Goal: Task Accomplishment & Management: Complete application form

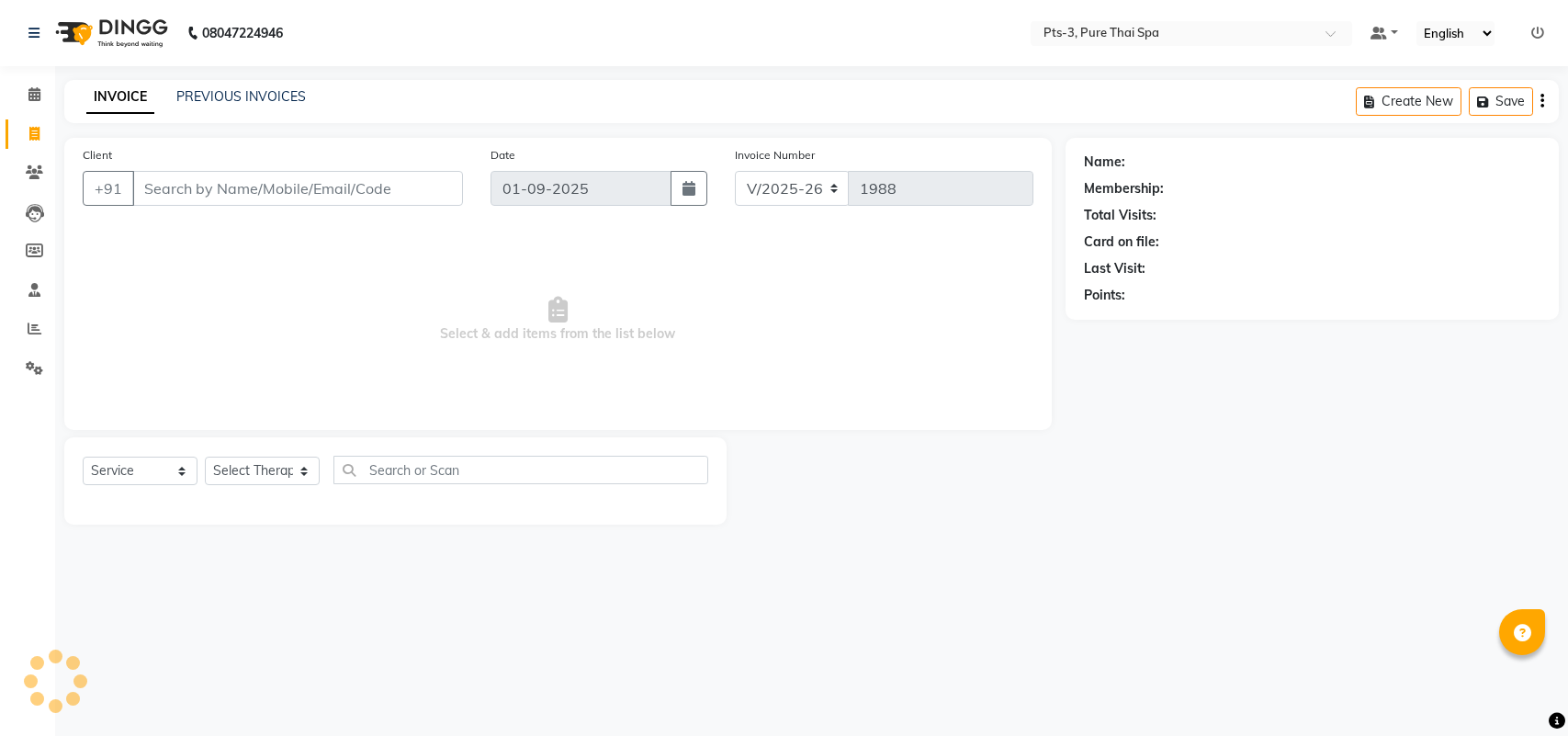
select select "6461"
select select "service"
click at [115, 136] on main "INVOICE PREVIOUS INVOICES Create New Save Client +91 Date 01-09-2025 Invoice Nu…" at bounding box center [811, 315] width 1513 height 472
click at [221, 104] on div "PREVIOUS INVOICES" at bounding box center [241, 97] width 130 height 19
click at [233, 95] on link "PREVIOUS INVOICES" at bounding box center [241, 96] width 130 height 16
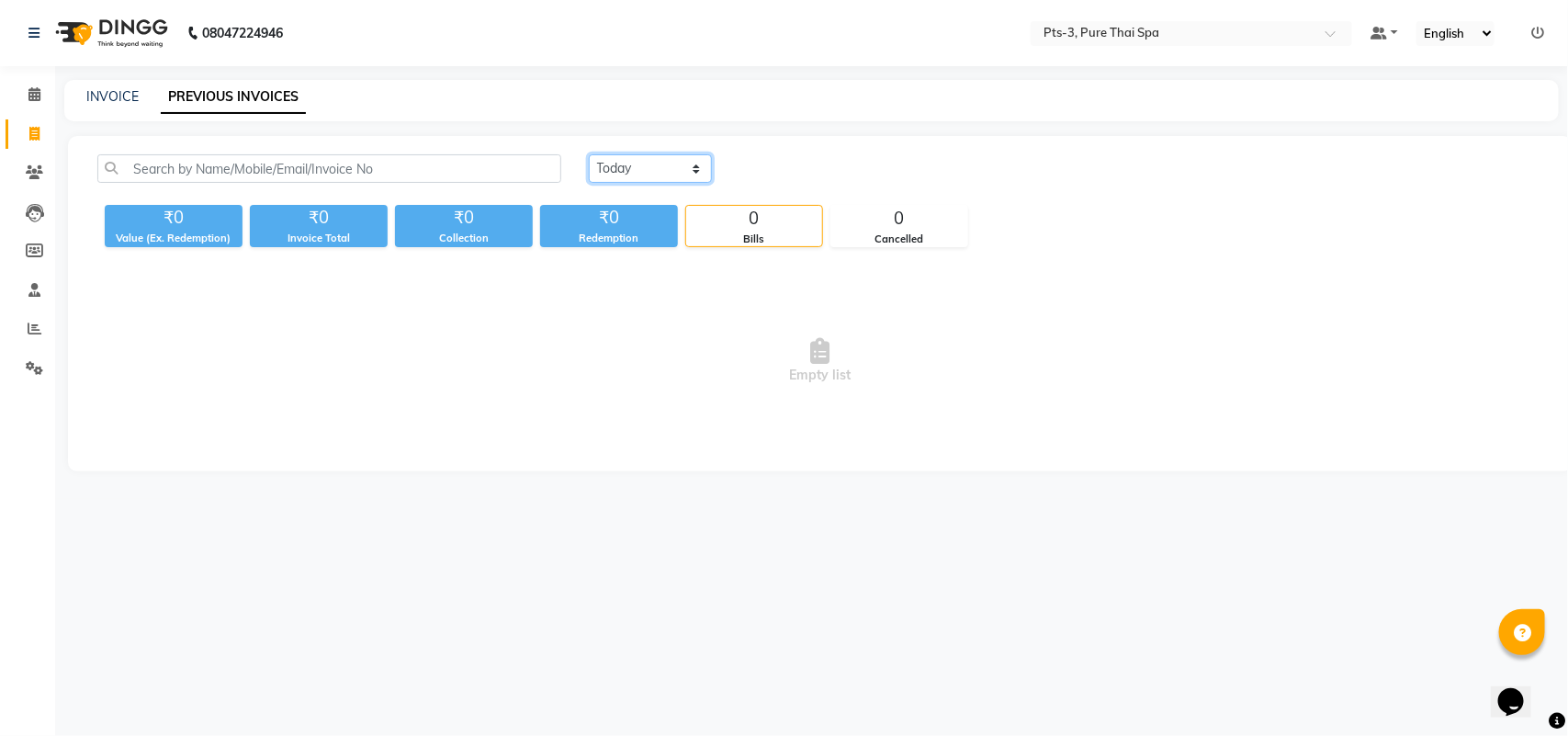
click at [672, 176] on select "[DATE] [DATE] Custom Range" at bounding box center [650, 168] width 123 height 28
select select "[DATE]"
click at [589, 154] on select "[DATE] [DATE] Custom Range" at bounding box center [650, 168] width 123 height 28
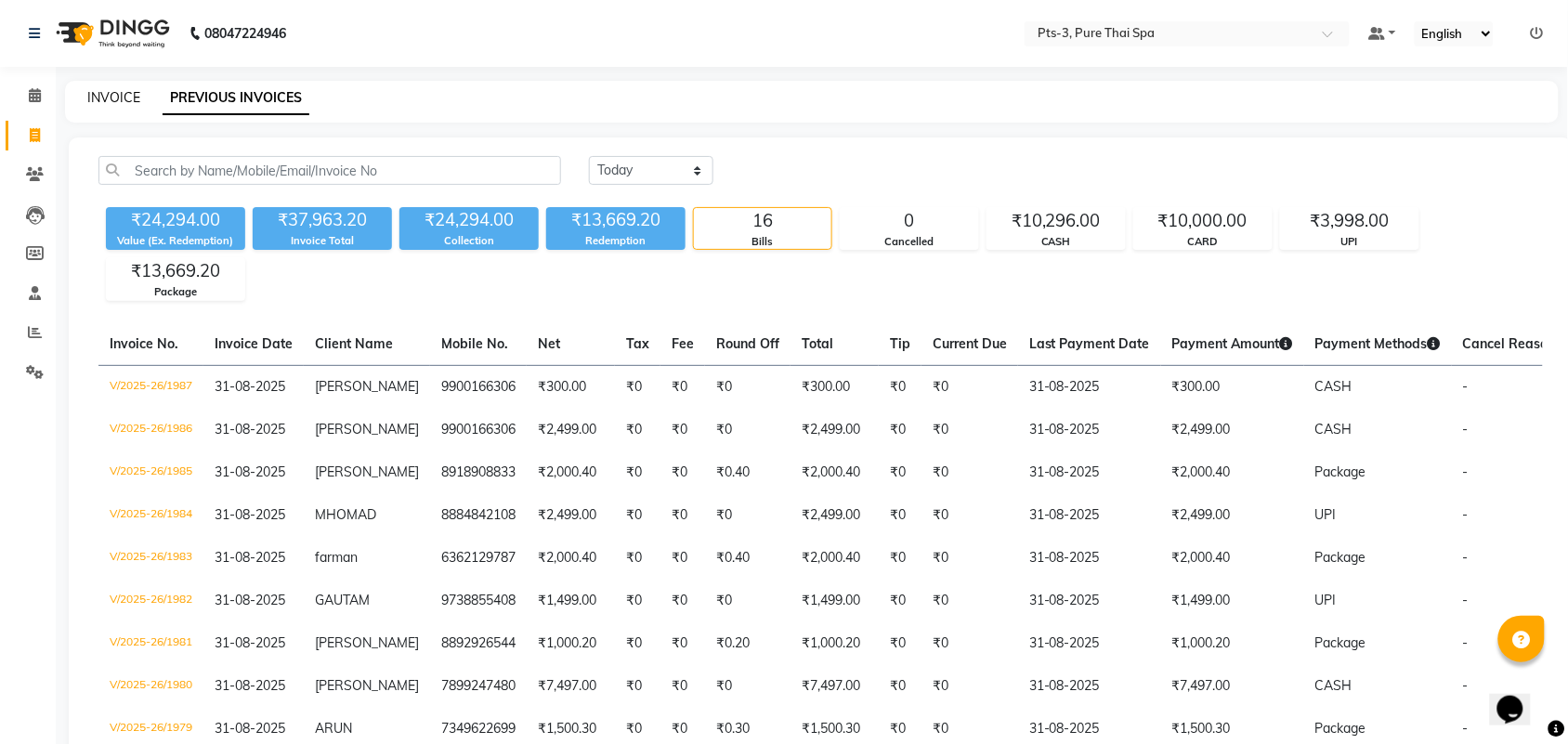
click at [105, 102] on link "INVOICE" at bounding box center [114, 97] width 53 height 17
select select "service"
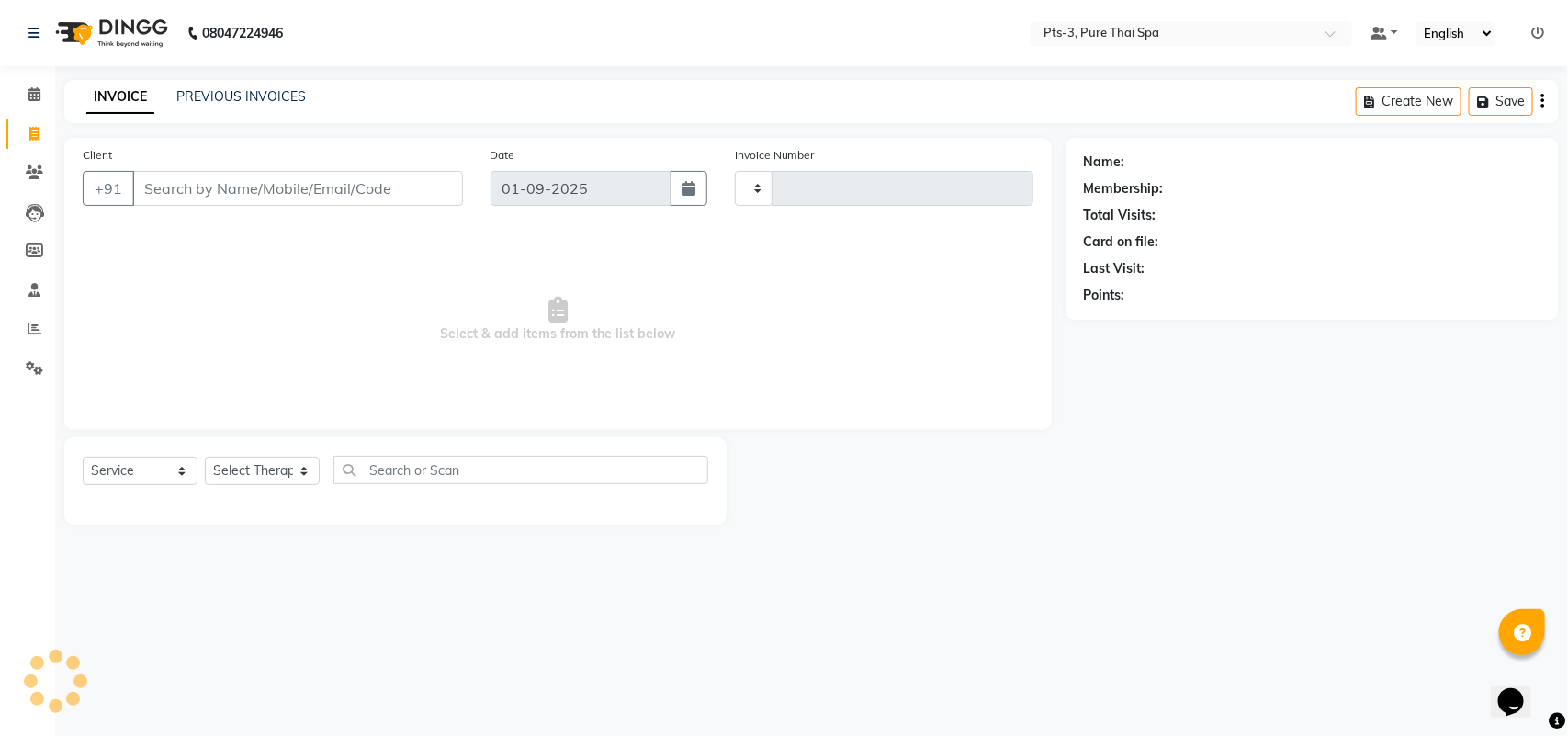
type input "1988"
select select "6461"
click at [191, 95] on link "PREVIOUS INVOICES" at bounding box center [241, 96] width 130 height 16
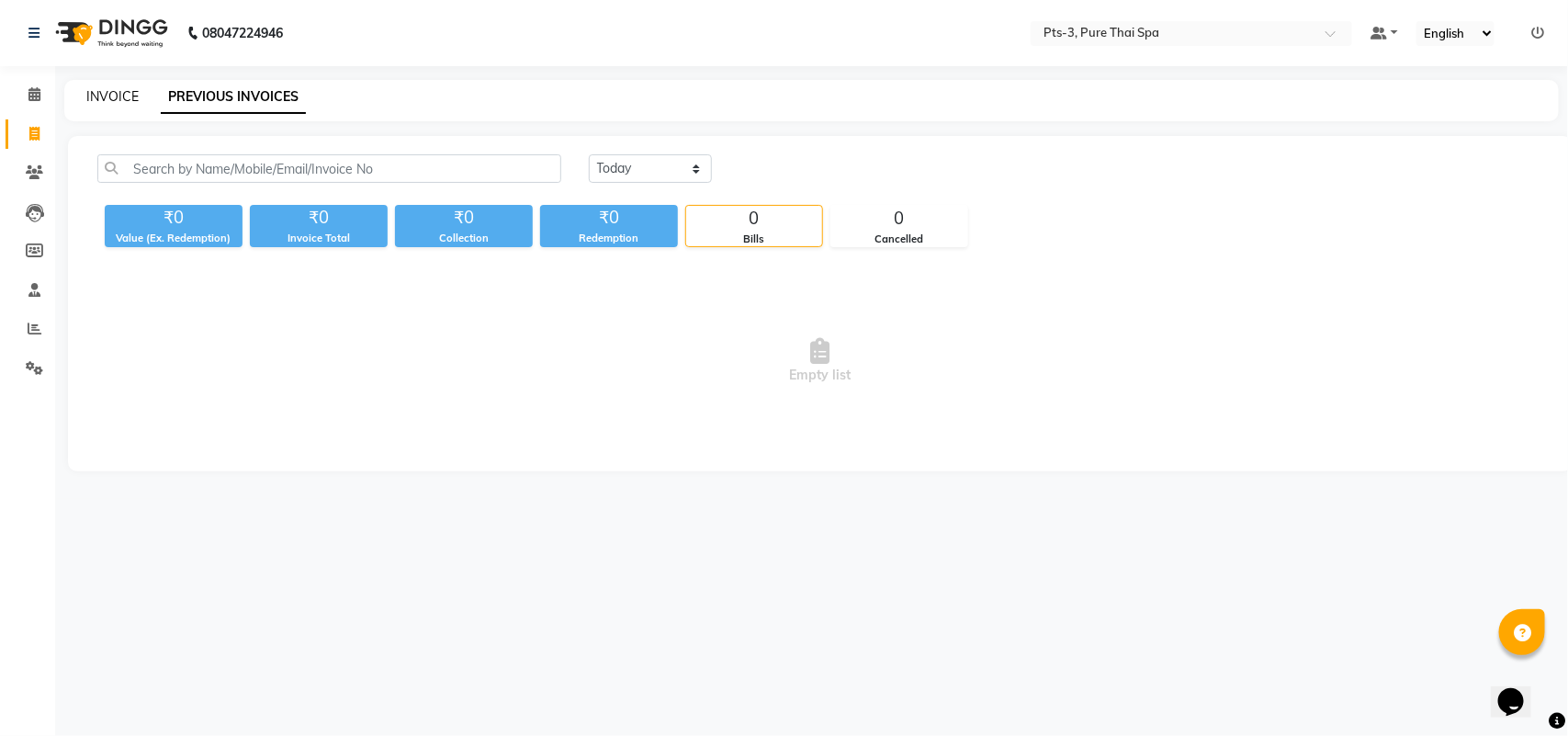
click at [117, 95] on link "INVOICE" at bounding box center [112, 96] width 52 height 16
select select "6461"
select select "service"
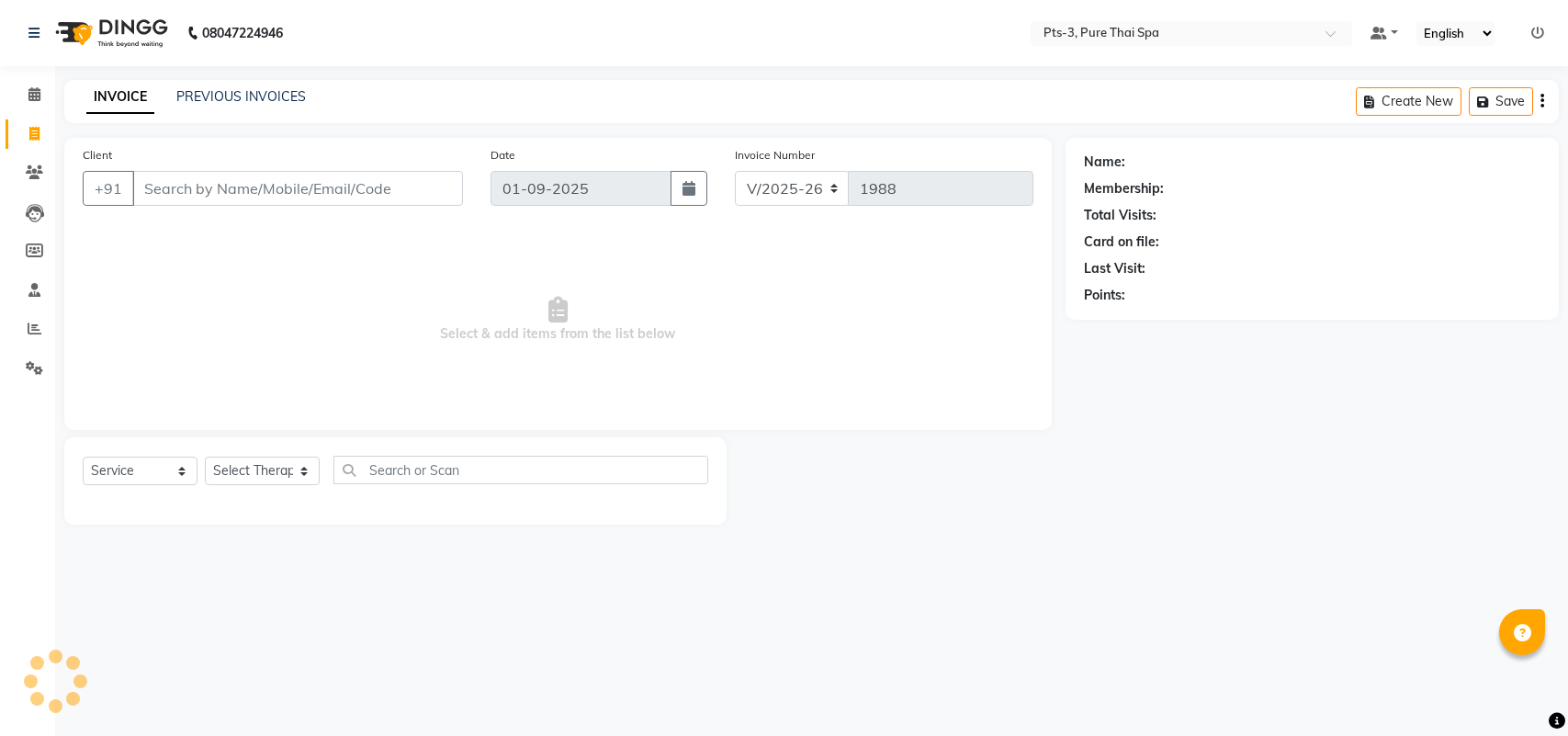
select select "6461"
select select "service"
click at [162, 201] on input "Client" at bounding box center [298, 188] width 330 height 35
type input "9900570747"
click at [382, 184] on span "Add Client" at bounding box center [415, 188] width 73 height 18
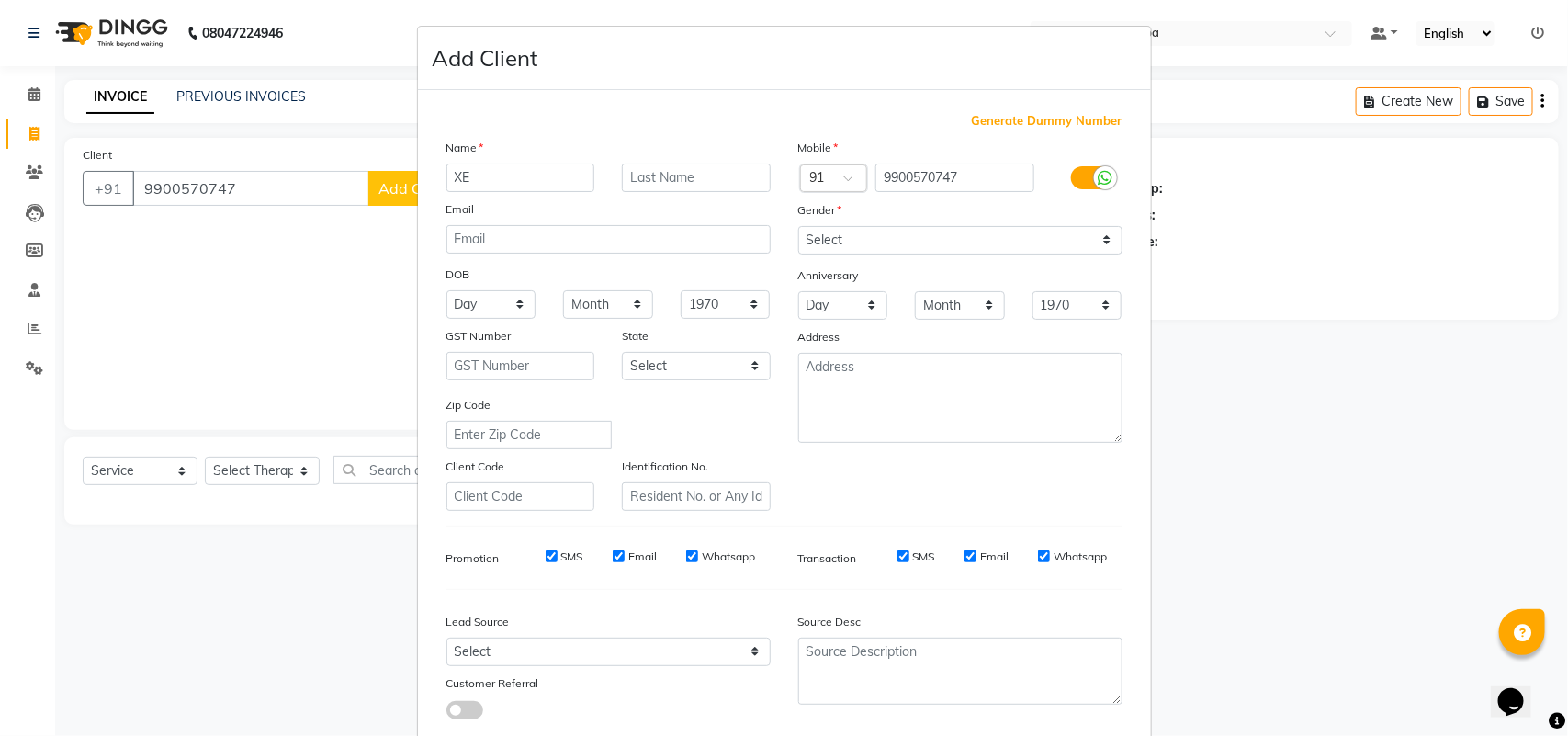
type input "X"
type input "DEEPAK"
click at [887, 239] on select "Select [DEMOGRAPHIC_DATA] [DEMOGRAPHIC_DATA] Other Prefer Not To Say" at bounding box center [960, 240] width 325 height 28
click at [799, 226] on select "Select [DEMOGRAPHIC_DATA] [DEMOGRAPHIC_DATA] Other Prefer Not To Say" at bounding box center [960, 240] width 325 height 28
click at [847, 237] on select "Select [DEMOGRAPHIC_DATA] [DEMOGRAPHIC_DATA] Other Prefer Not To Say" at bounding box center [960, 240] width 325 height 28
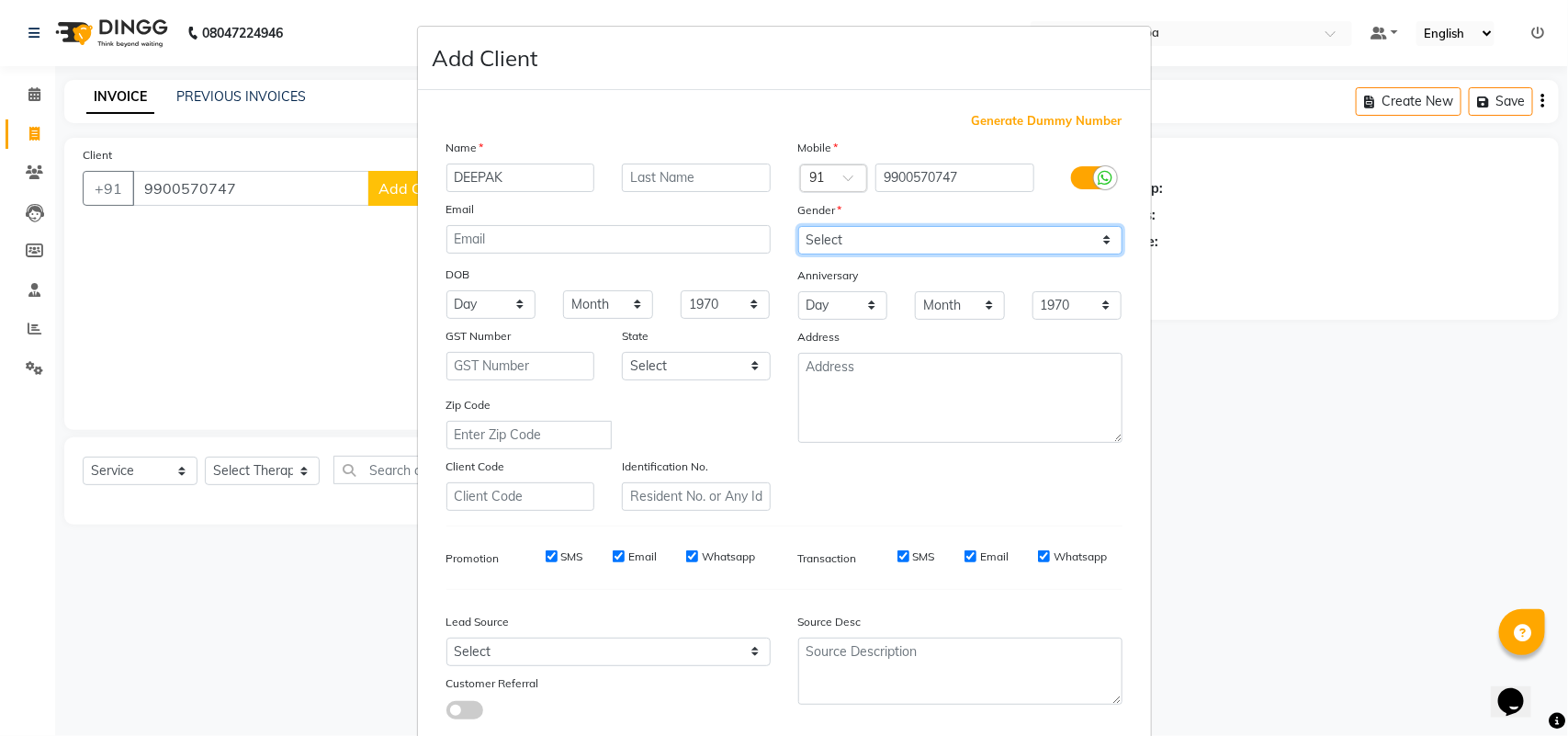
select select "[DEMOGRAPHIC_DATA]"
click at [799, 226] on select "Select [DEMOGRAPHIC_DATA] [DEMOGRAPHIC_DATA] Other Prefer Not To Say" at bounding box center [960, 240] width 325 height 28
click at [563, 549] on label "SMS" at bounding box center [572, 557] width 22 height 16
click at [557, 551] on input "SMS" at bounding box center [551, 557] width 12 height 12
checkbox input "false"
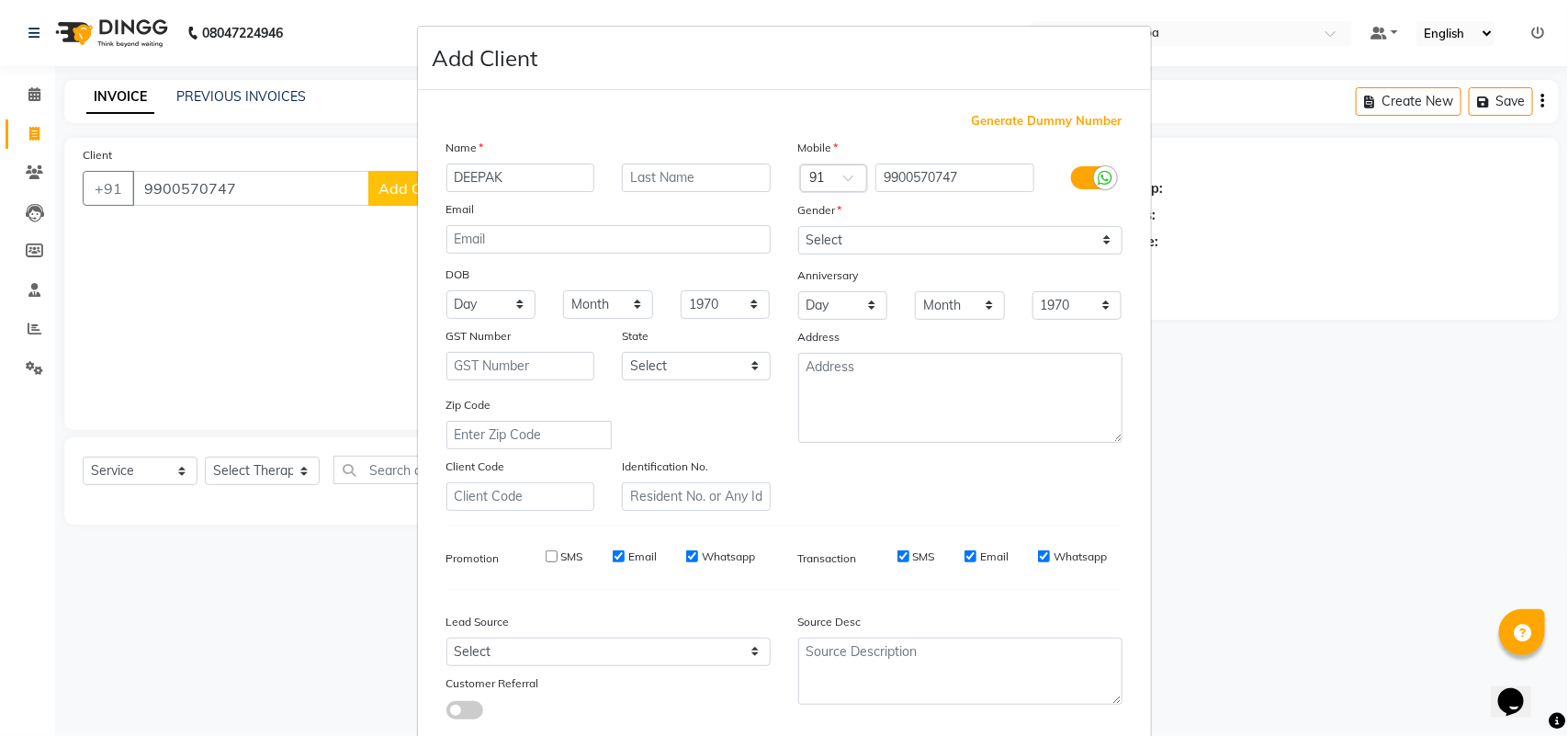
click at [628, 550] on label "Email" at bounding box center [642, 557] width 28 height 16
click at [620, 551] on input "Email" at bounding box center [618, 557] width 12 height 12
checkbox input "false"
click at [702, 552] on label "Whatsapp" at bounding box center [728, 557] width 53 height 16
click at [696, 552] on input "Whatsapp" at bounding box center [692, 557] width 12 height 12
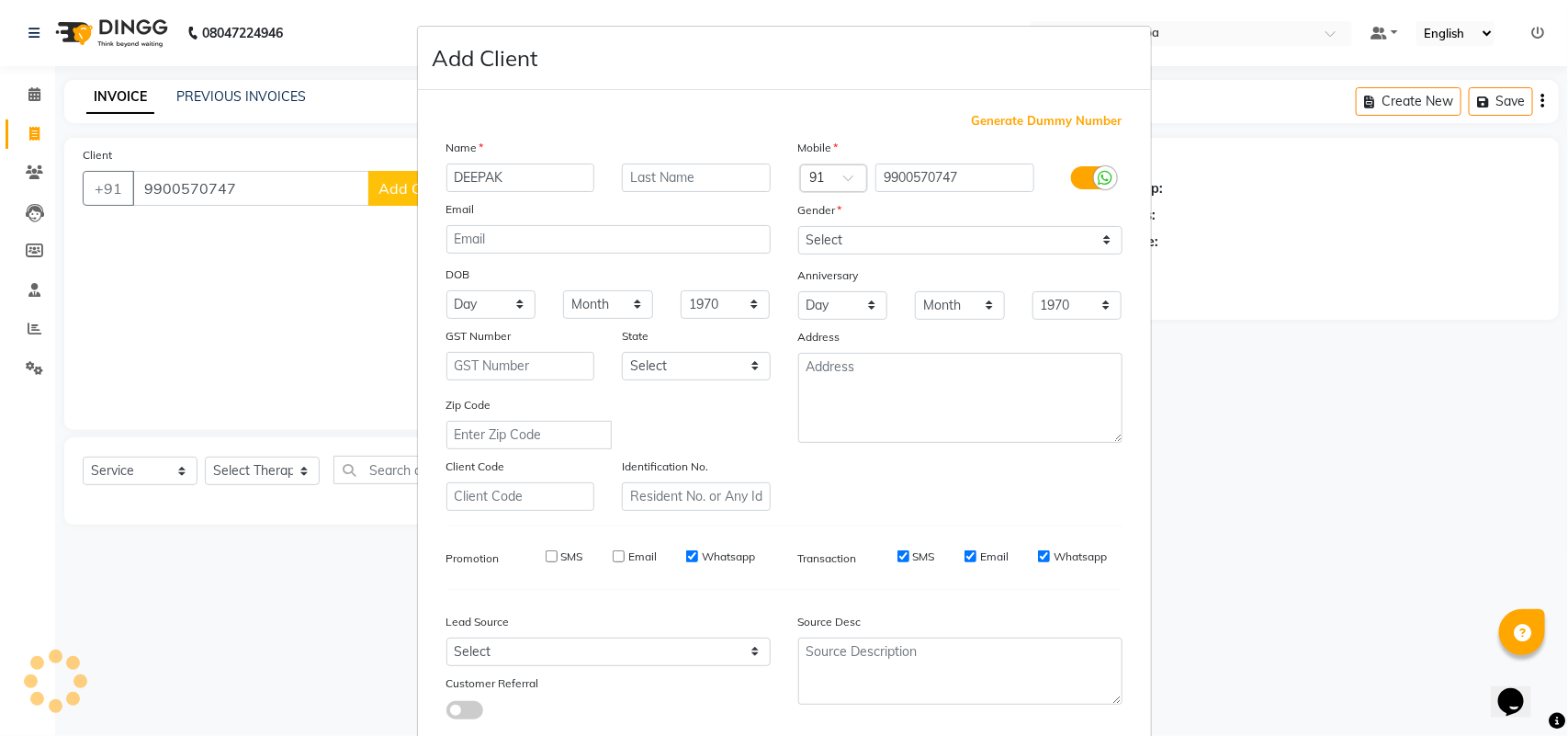
checkbox input "false"
click at [916, 550] on label "SMS" at bounding box center [924, 557] width 22 height 16
click at [909, 551] on input "SMS" at bounding box center [903, 557] width 12 height 12
checkbox input "false"
click at [980, 550] on label "Email" at bounding box center [993, 557] width 28 height 16
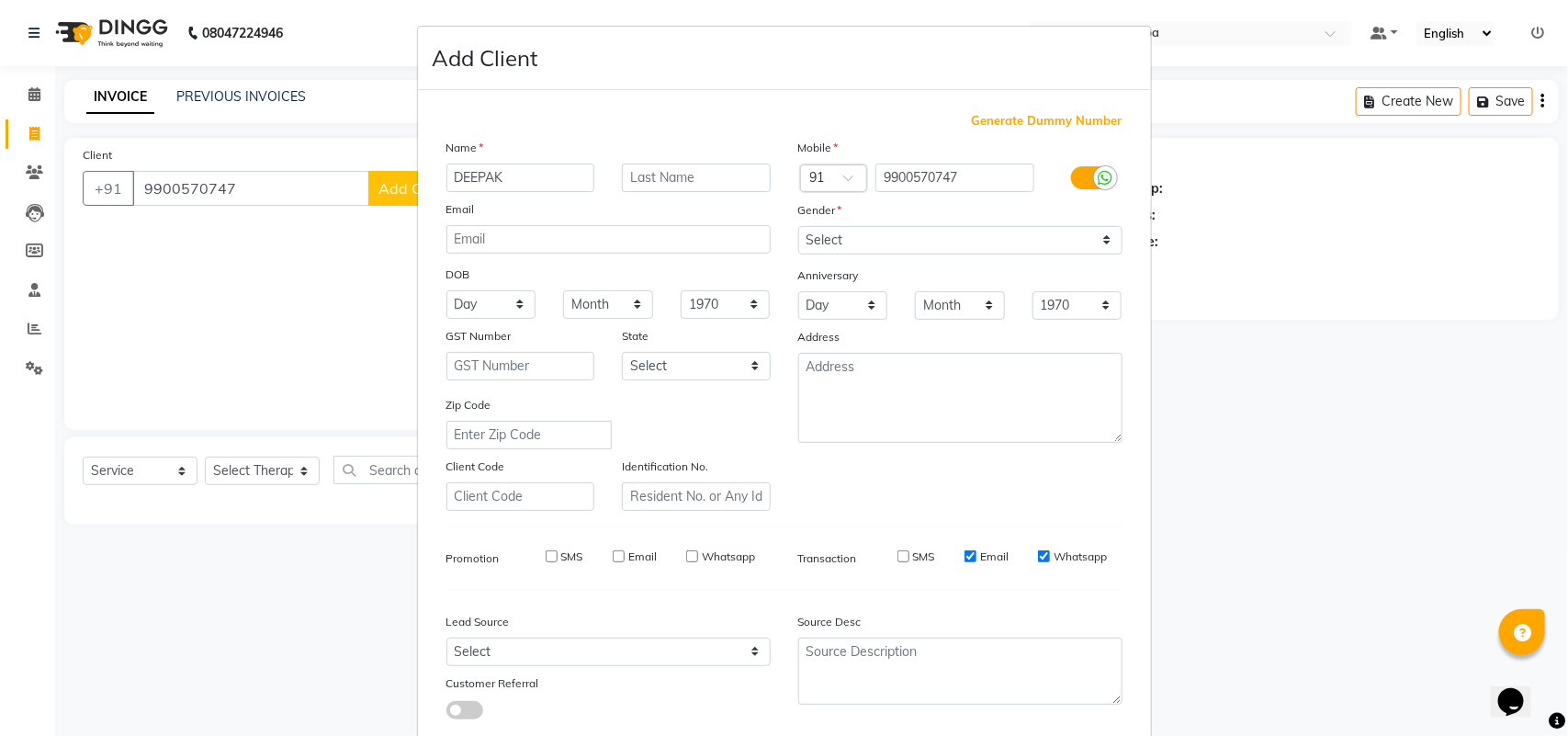
click at [972, 551] on input "Email" at bounding box center [970, 557] width 12 height 12
checkbox input "false"
click at [1053, 549] on label "Whatsapp" at bounding box center [1080, 557] width 53 height 16
click at [1045, 551] on input "Whatsapp" at bounding box center [1044, 557] width 12 height 12
checkbox input "false"
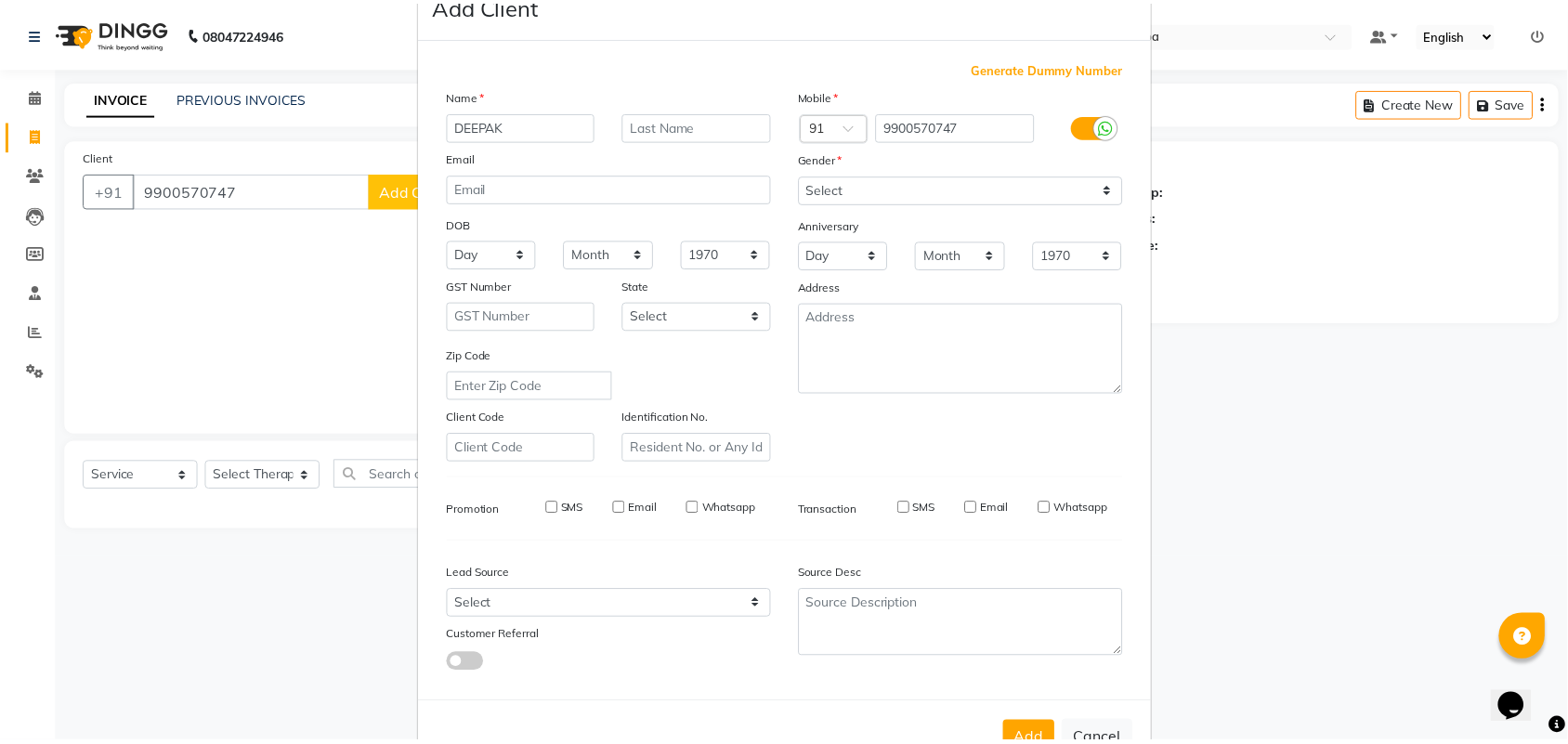
scroll to position [107, 0]
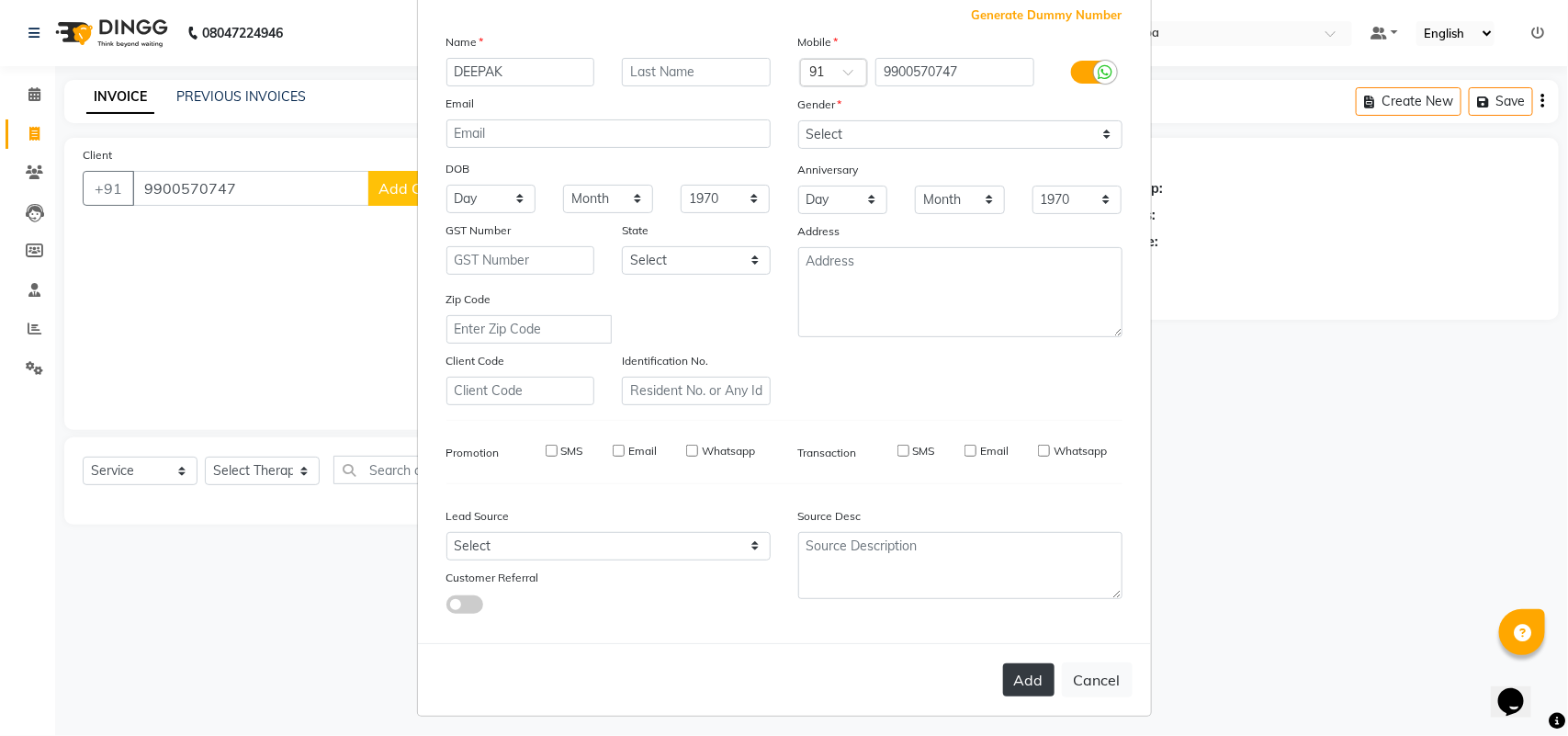
click at [1012, 663] on button "Add" at bounding box center [1028, 680] width 51 height 33
select select
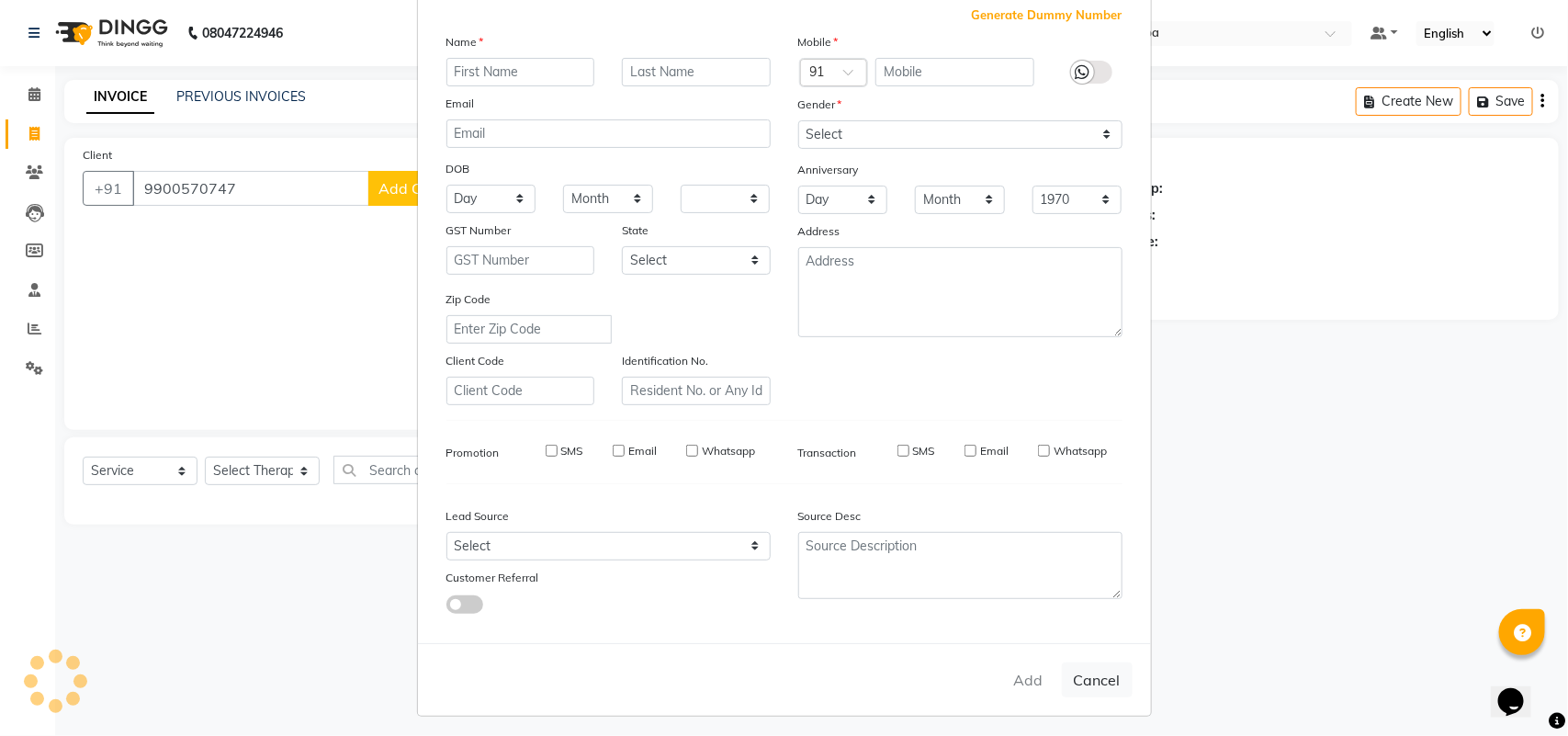
select select
checkbox input "false"
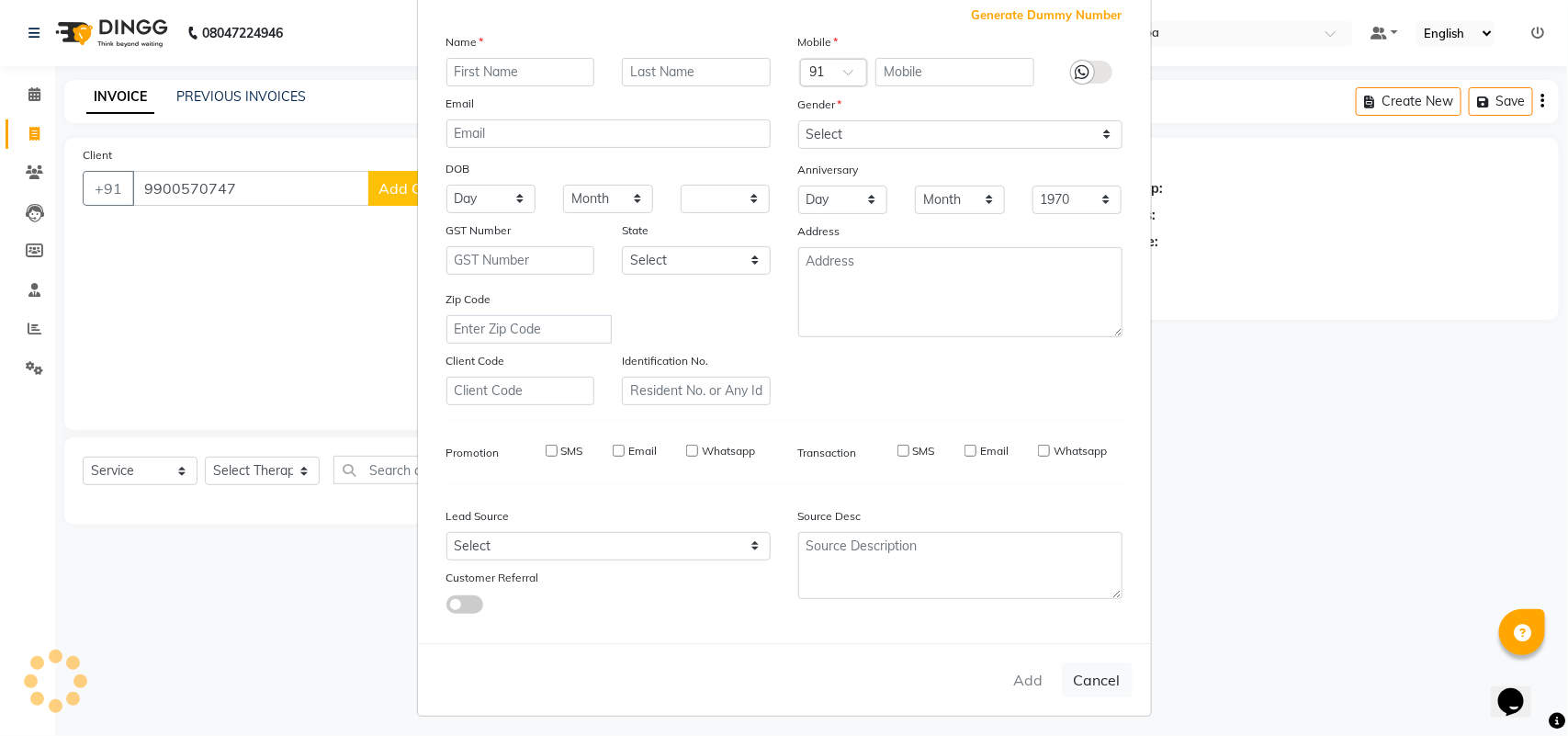
checkbox input "false"
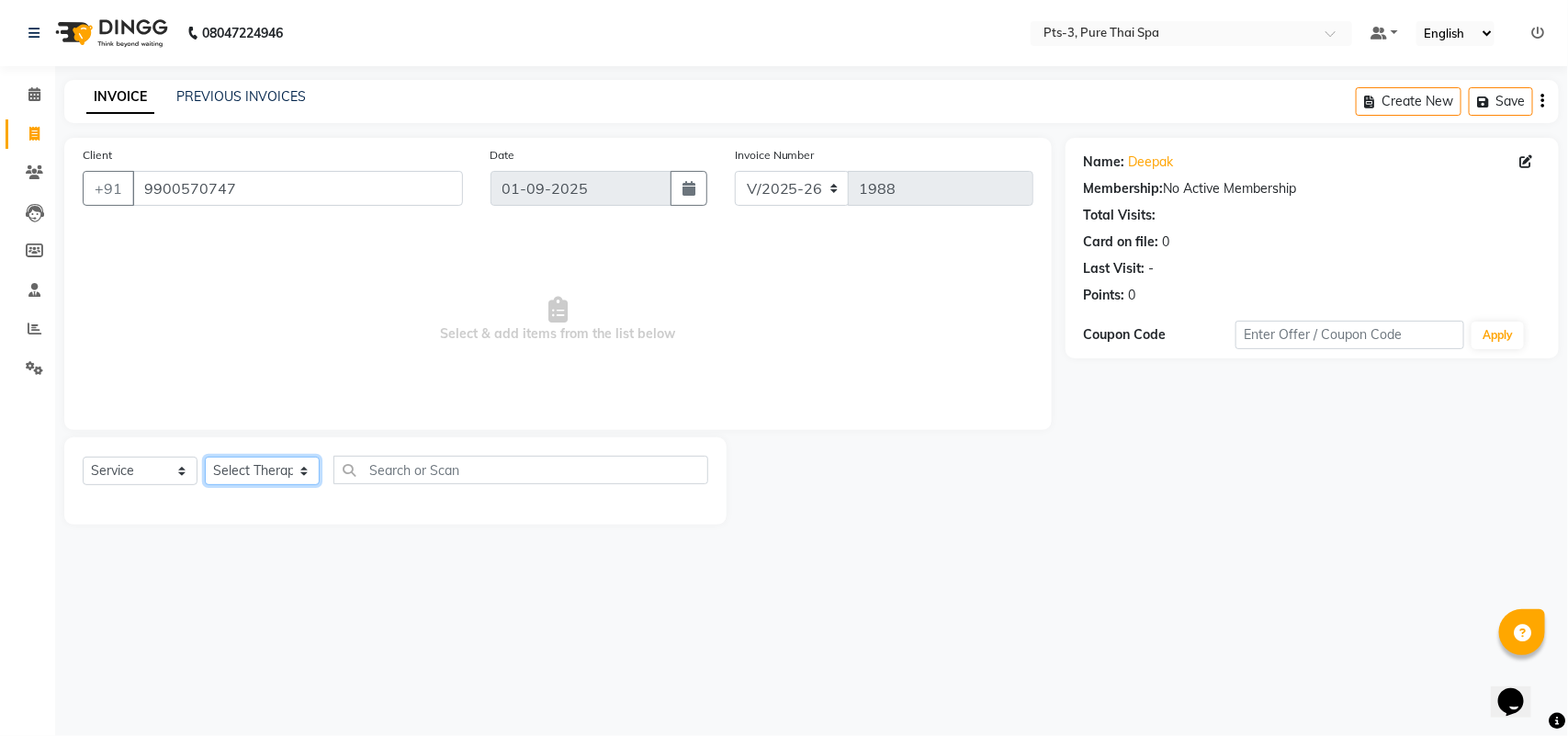
click at [249, 475] on select "Select Therapist [PERSON_NAME] AMMI ANYONE [PERSON_NAME] [PERSON_NAME] [PERSON_…" at bounding box center [262, 470] width 114 height 28
select select "75484"
click at [204, 457] on select "Select Therapist [PERSON_NAME] AMMI ANYONE [PERSON_NAME] [PERSON_NAME] [PERSON_…" at bounding box center [262, 470] width 114 height 28
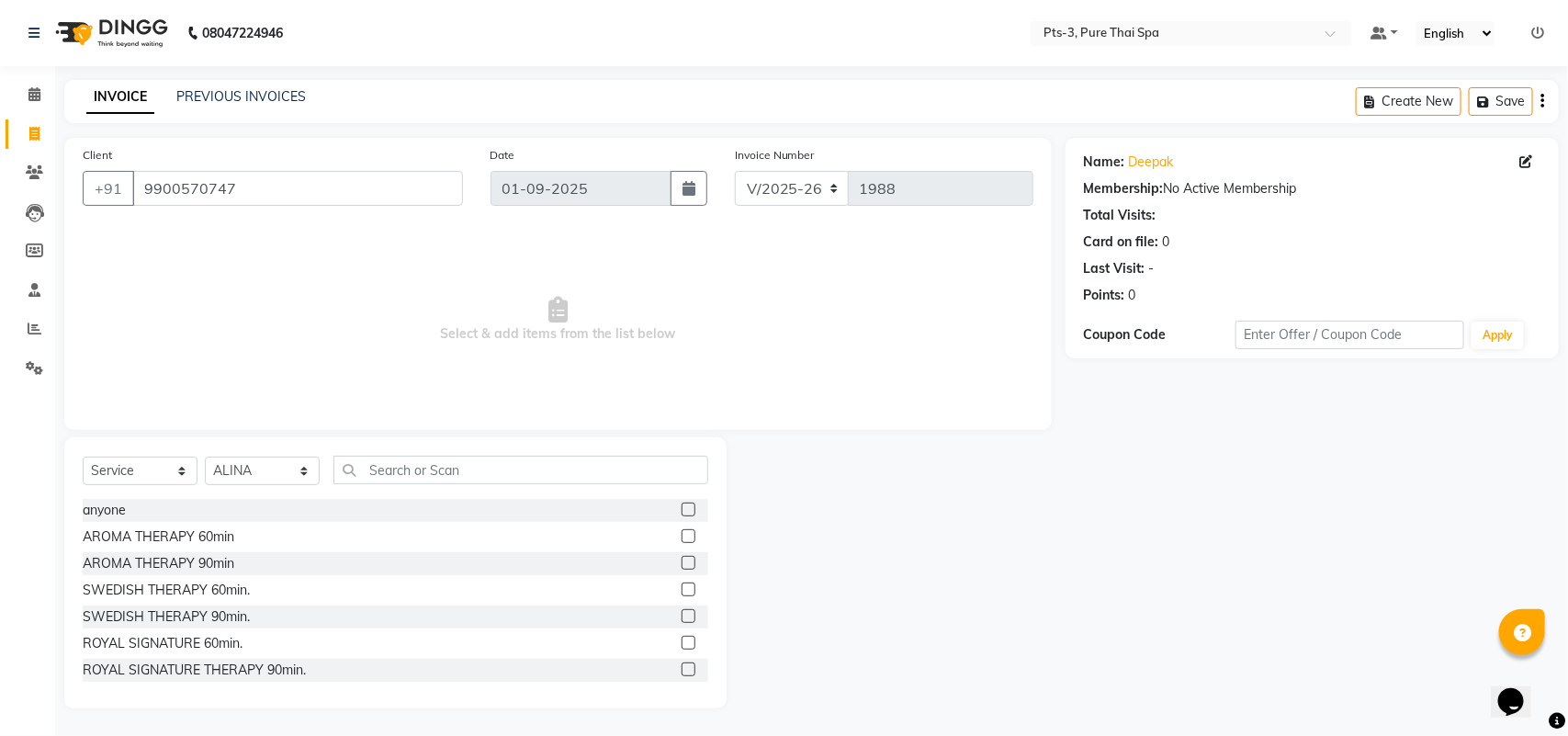
click at [681, 587] on label at bounding box center [688, 590] width 14 height 14
click at [681, 587] on input "checkbox" at bounding box center [687, 591] width 12 height 12
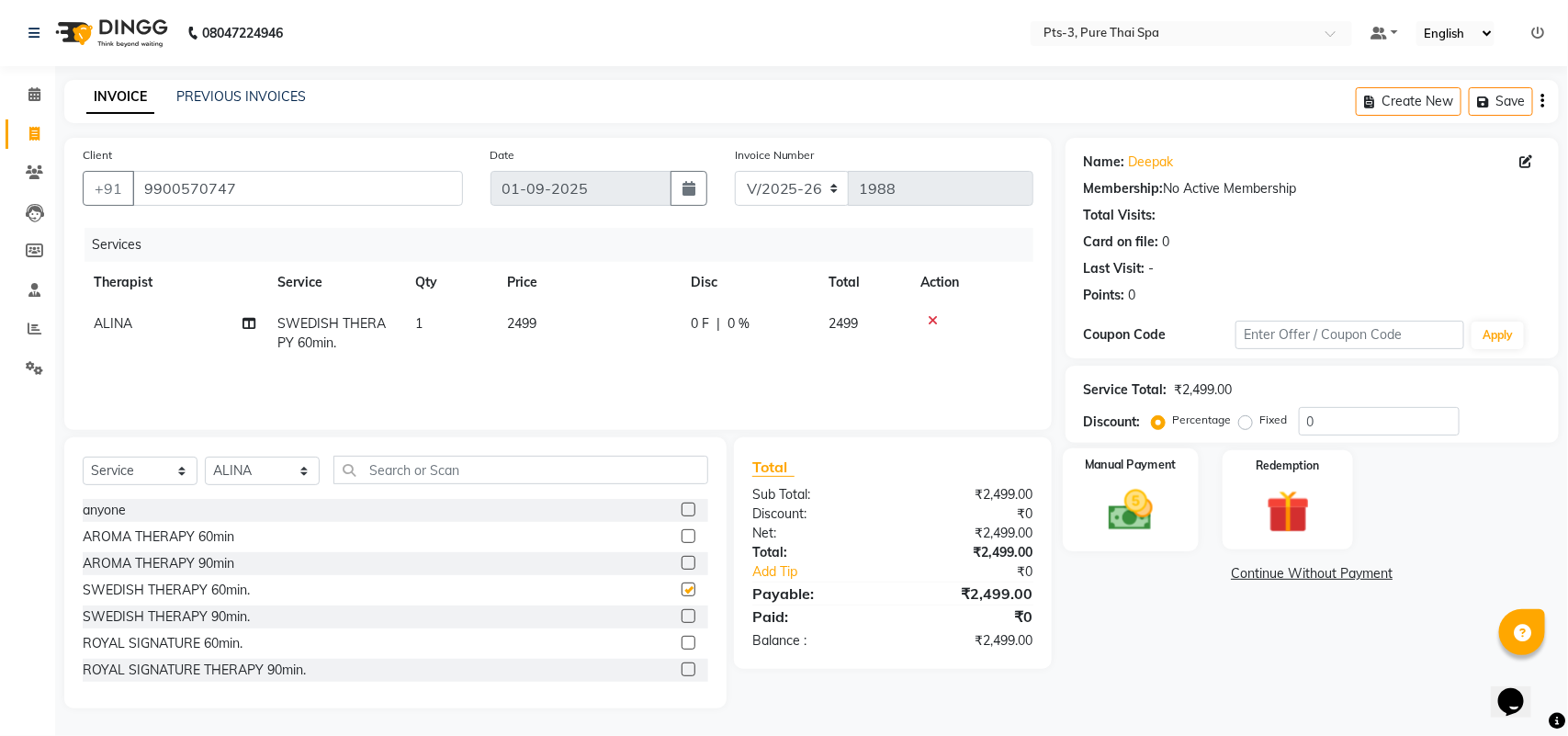
checkbox input "false"
click at [1236, 419] on div "Percentage Fixed" at bounding box center [1227, 421] width 143 height 24
click at [1261, 423] on label "Fixed" at bounding box center [1274, 420] width 27 height 16
click at [1247, 423] on input "Fixed" at bounding box center [1249, 420] width 13 height 13
radio input "true"
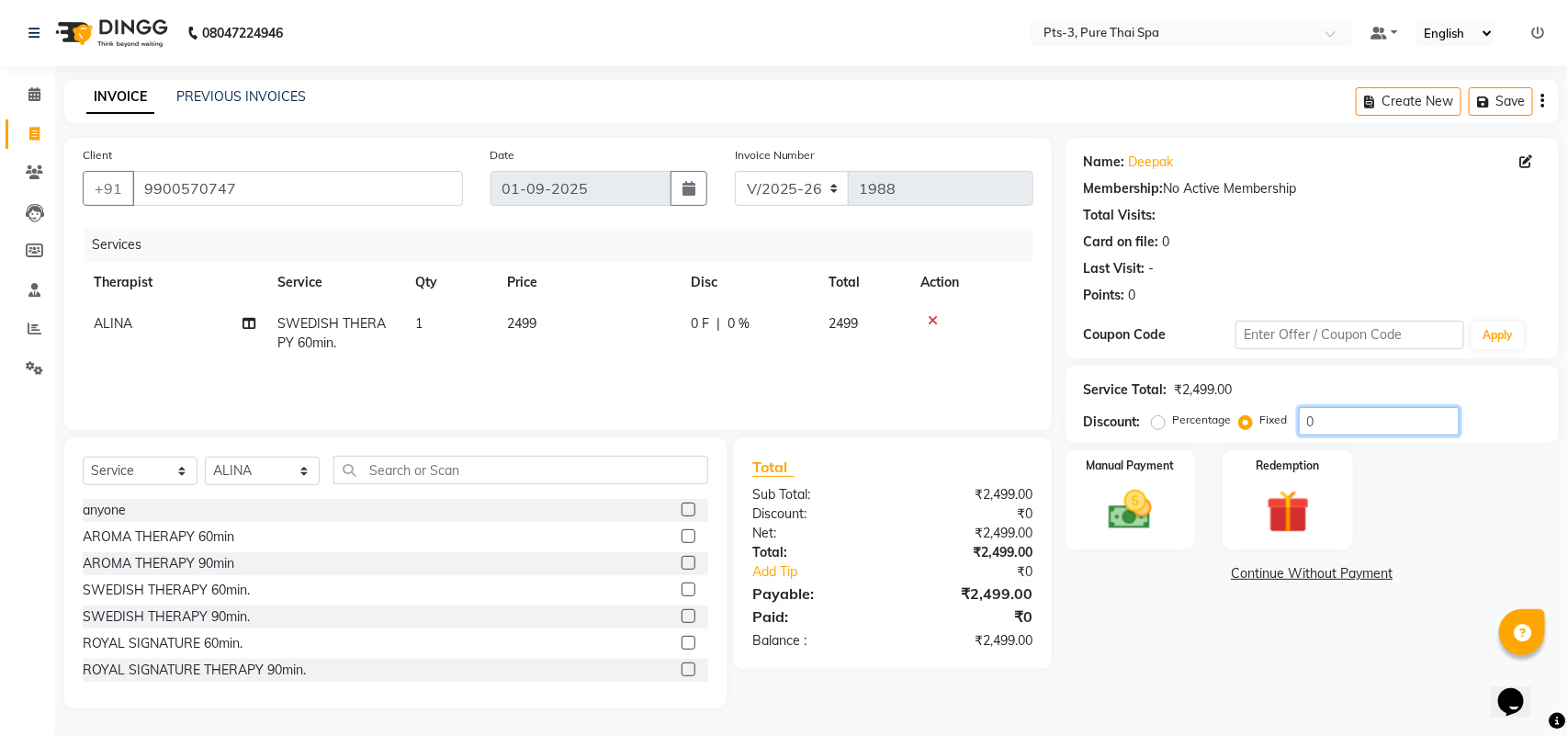
click at [1406, 410] on input "0" at bounding box center [1379, 421] width 161 height 28
type input "299"
click at [1176, 522] on div "Manual Payment" at bounding box center [1131, 500] width 136 height 104
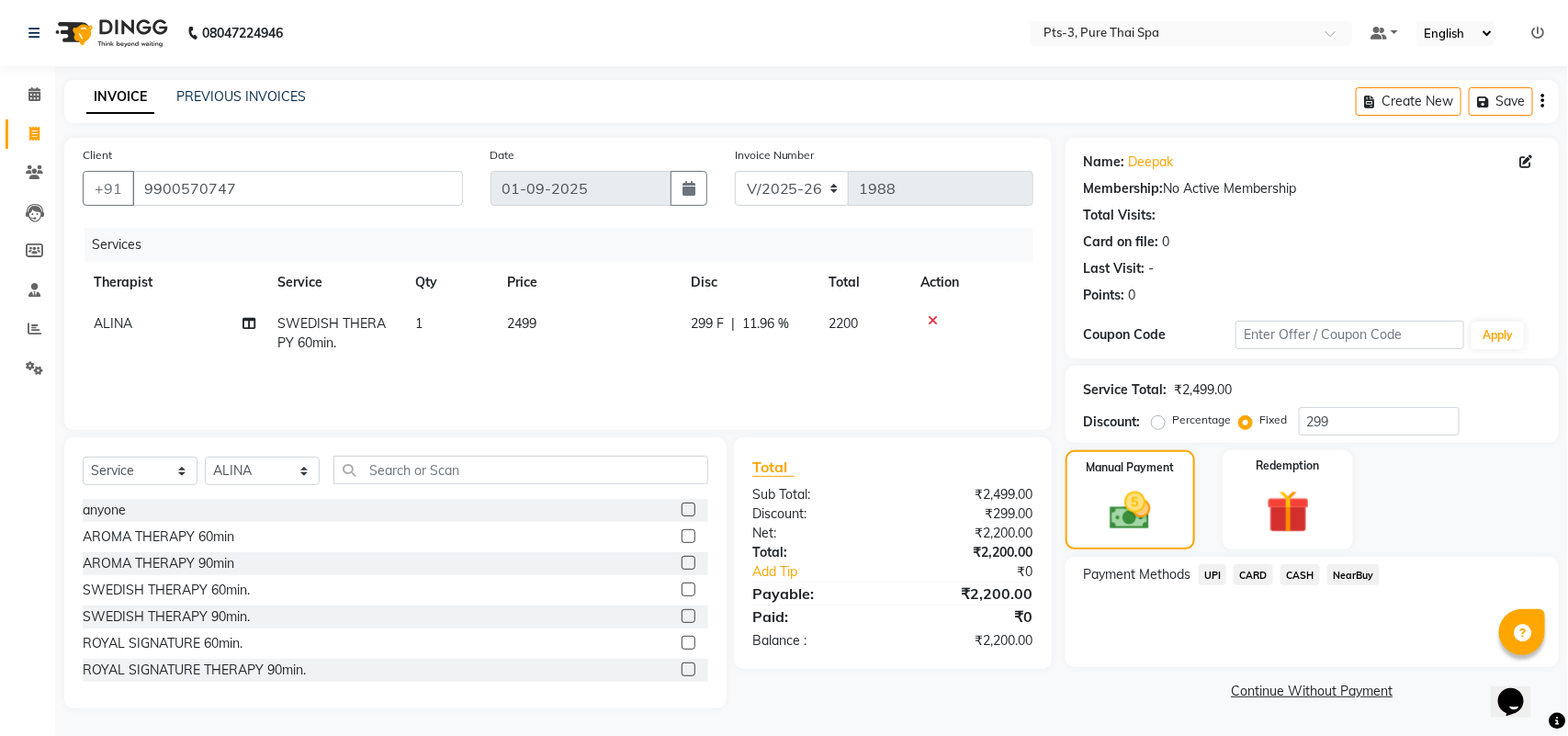
click at [1316, 572] on span "CASH" at bounding box center [1300, 575] width 40 height 21
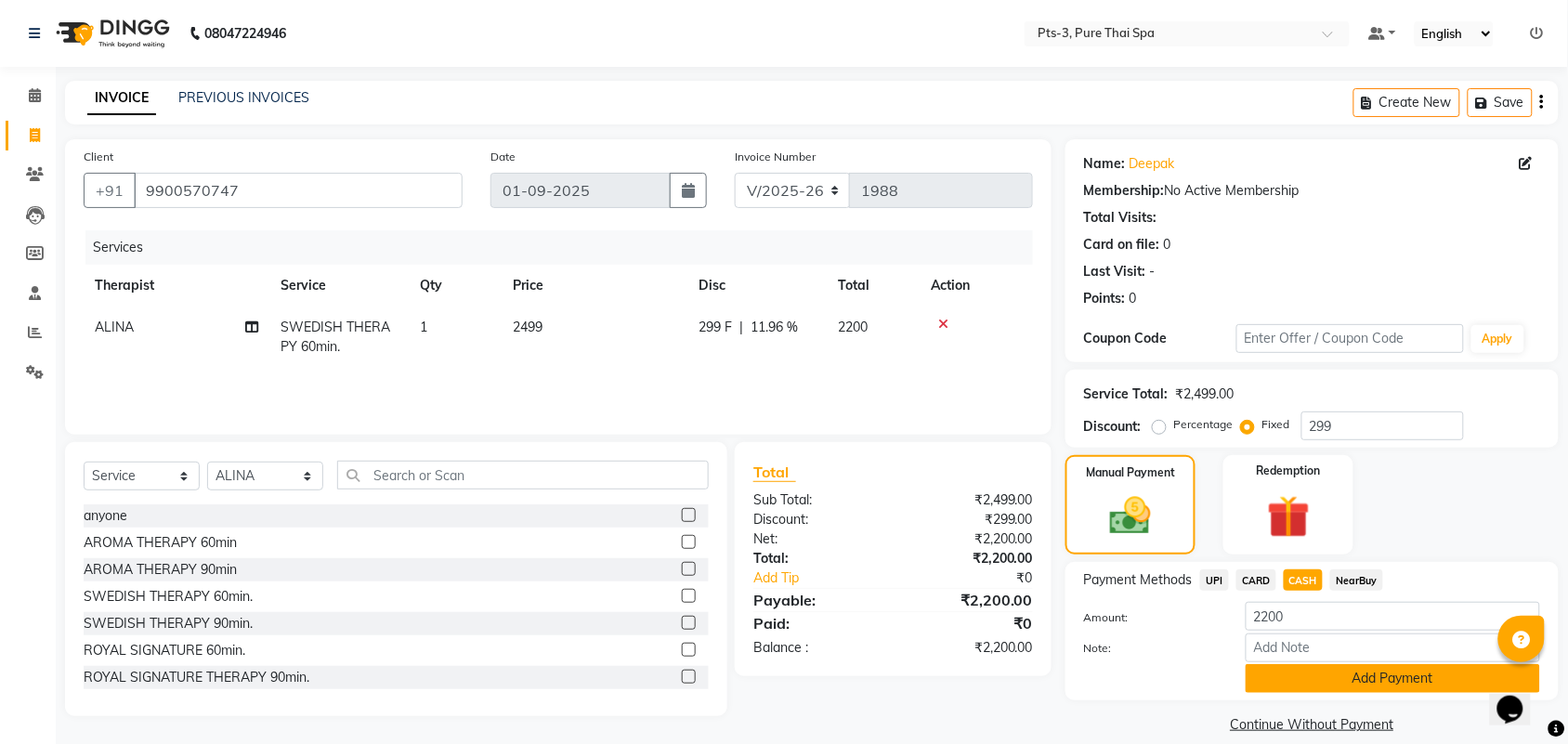
click at [1294, 673] on button "Add Payment" at bounding box center [1393, 678] width 294 height 28
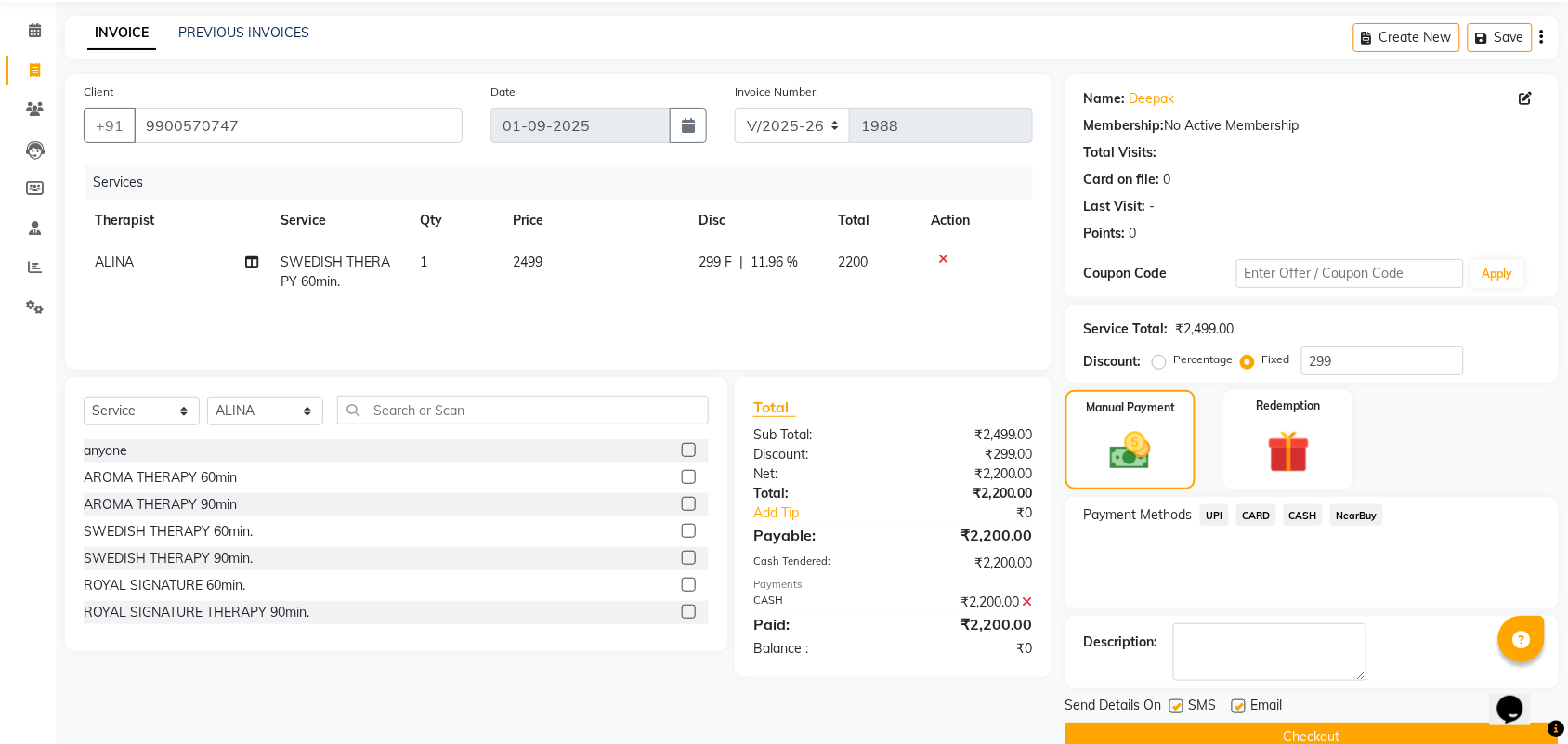
scroll to position [100, 0]
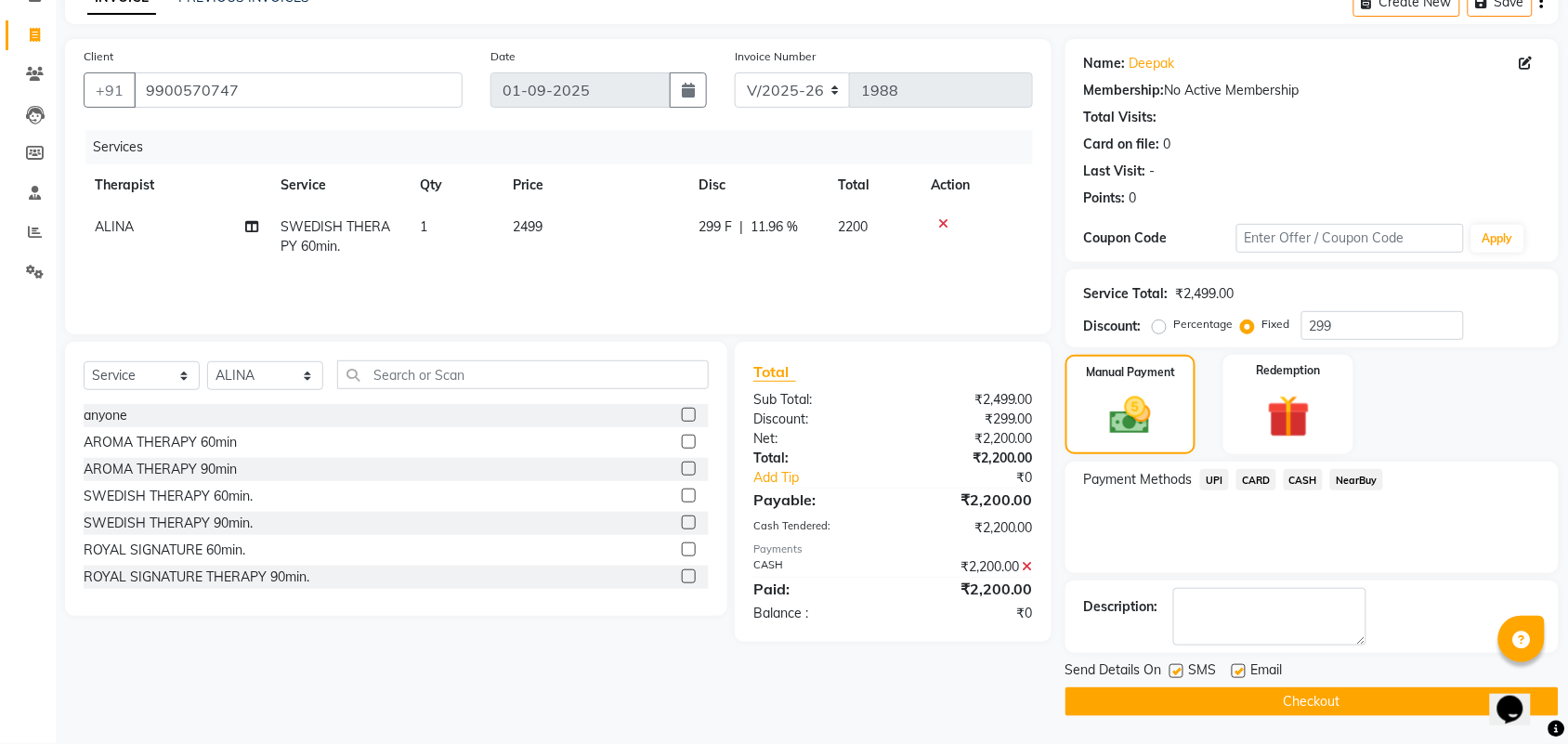
click at [1182, 674] on label at bounding box center [1176, 671] width 14 height 14
click at [1182, 674] on input "checkbox" at bounding box center [1175, 672] width 12 height 12
checkbox input "false"
click at [1242, 670] on label at bounding box center [1239, 671] width 14 height 14
click at [1242, 670] on input "checkbox" at bounding box center [1238, 672] width 12 height 12
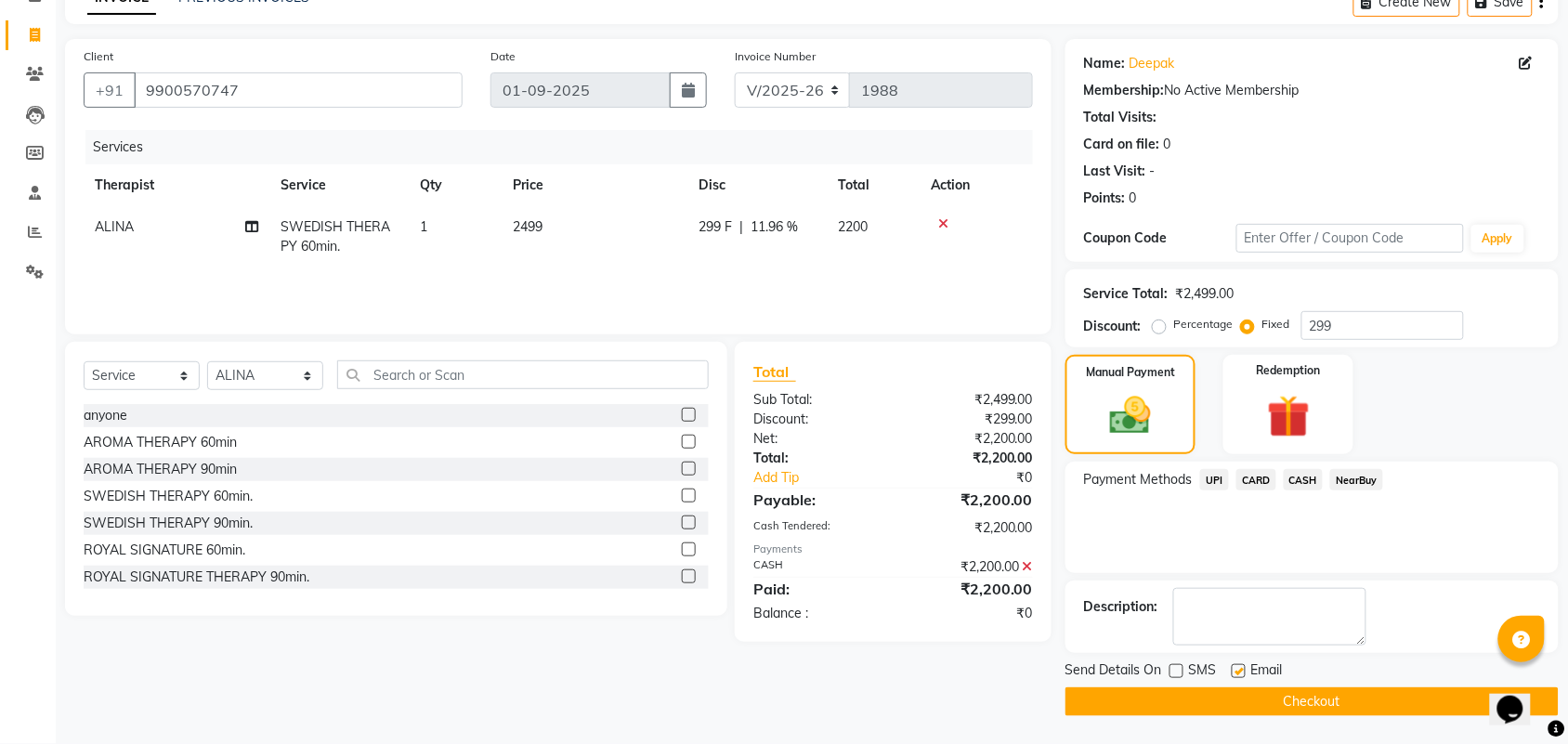
checkbox input "false"
click at [1233, 692] on button "Checkout" at bounding box center [1311, 701] width 493 height 28
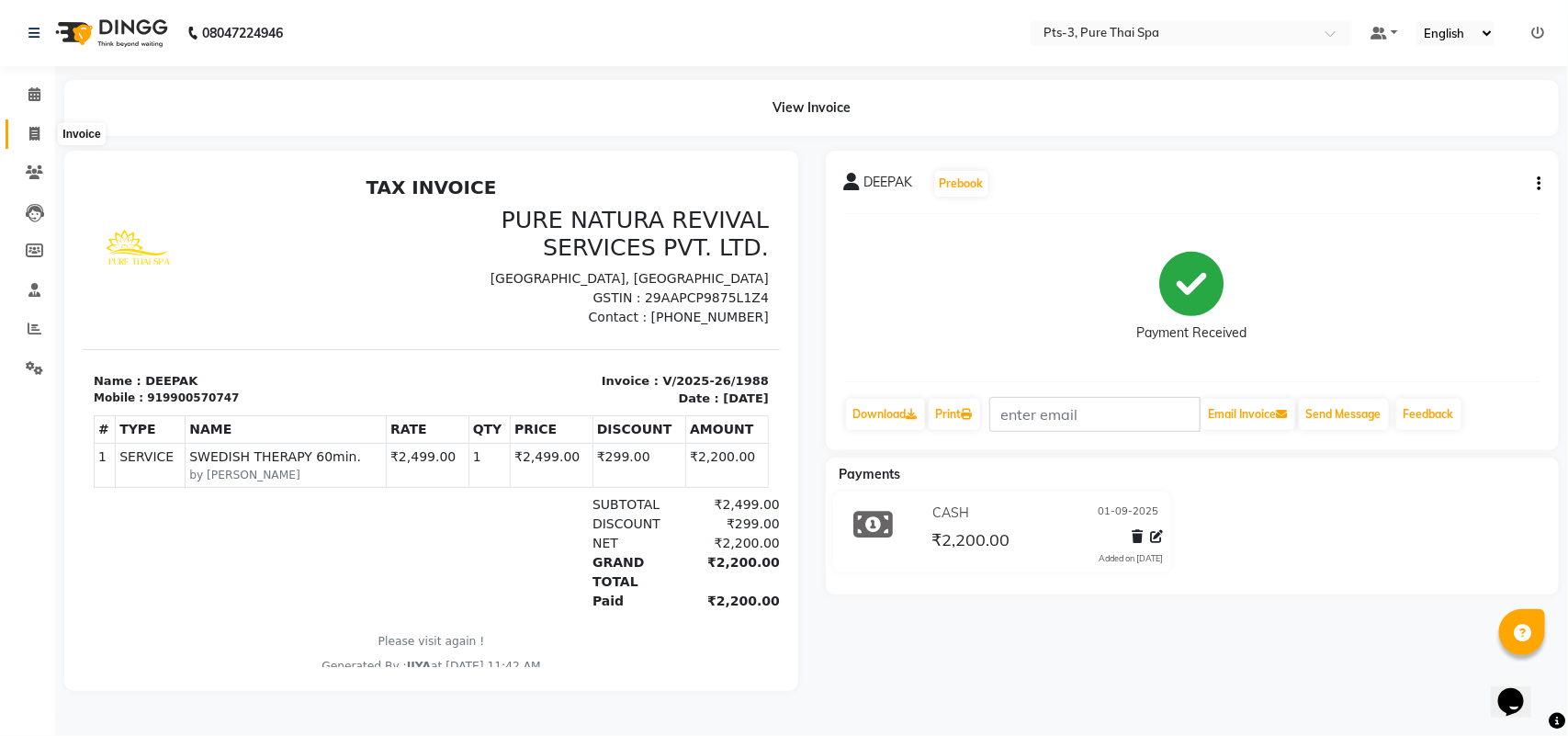
click at [25, 136] on span at bounding box center [34, 135] width 32 height 21
select select "6461"
select select "service"
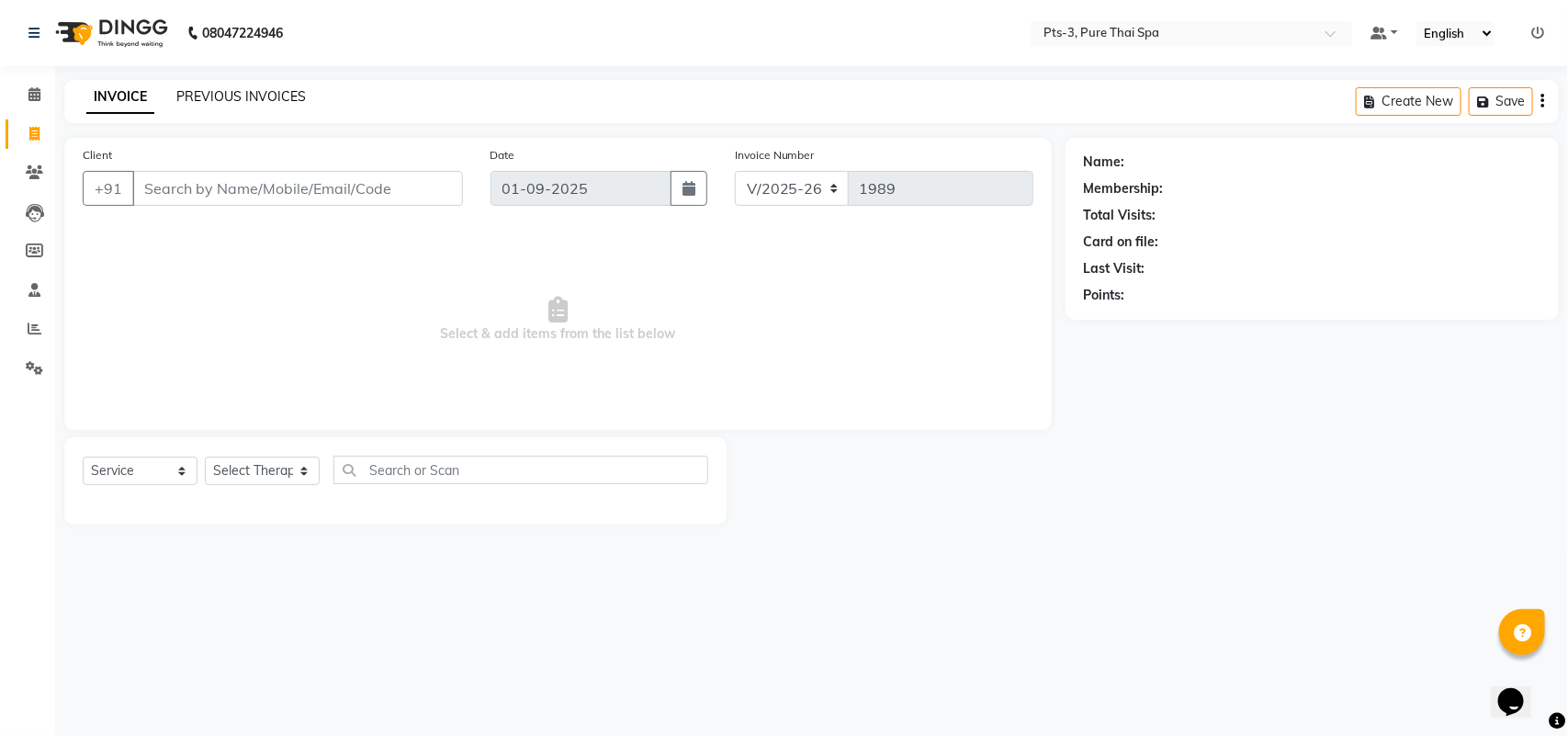
click at [221, 98] on link "PREVIOUS INVOICES" at bounding box center [241, 96] width 130 height 16
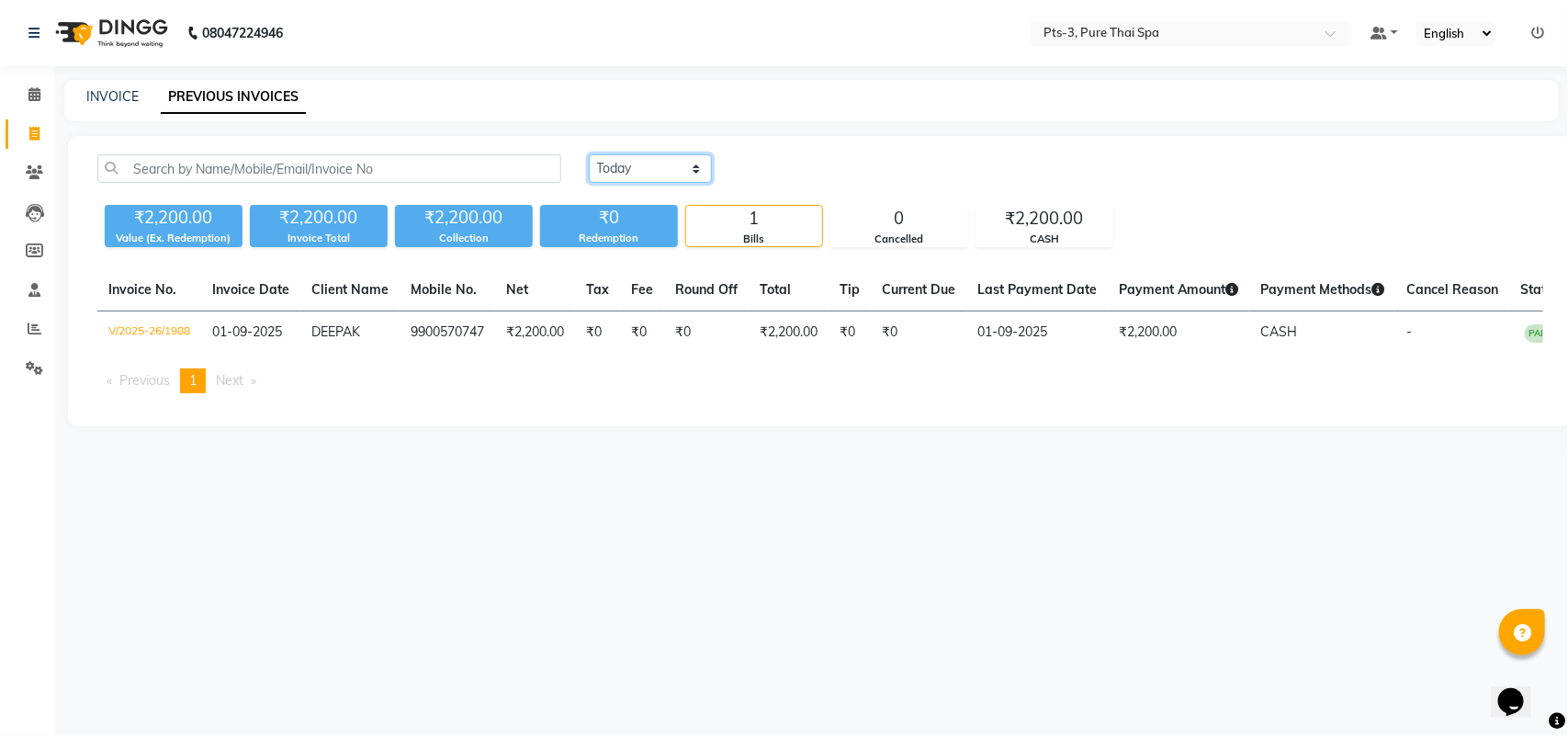
click at [657, 173] on select "[DATE] [DATE] Custom Range" at bounding box center [650, 168] width 123 height 28
select select "[DATE]"
click at [589, 154] on select "[DATE] [DATE] Custom Range" at bounding box center [650, 168] width 123 height 28
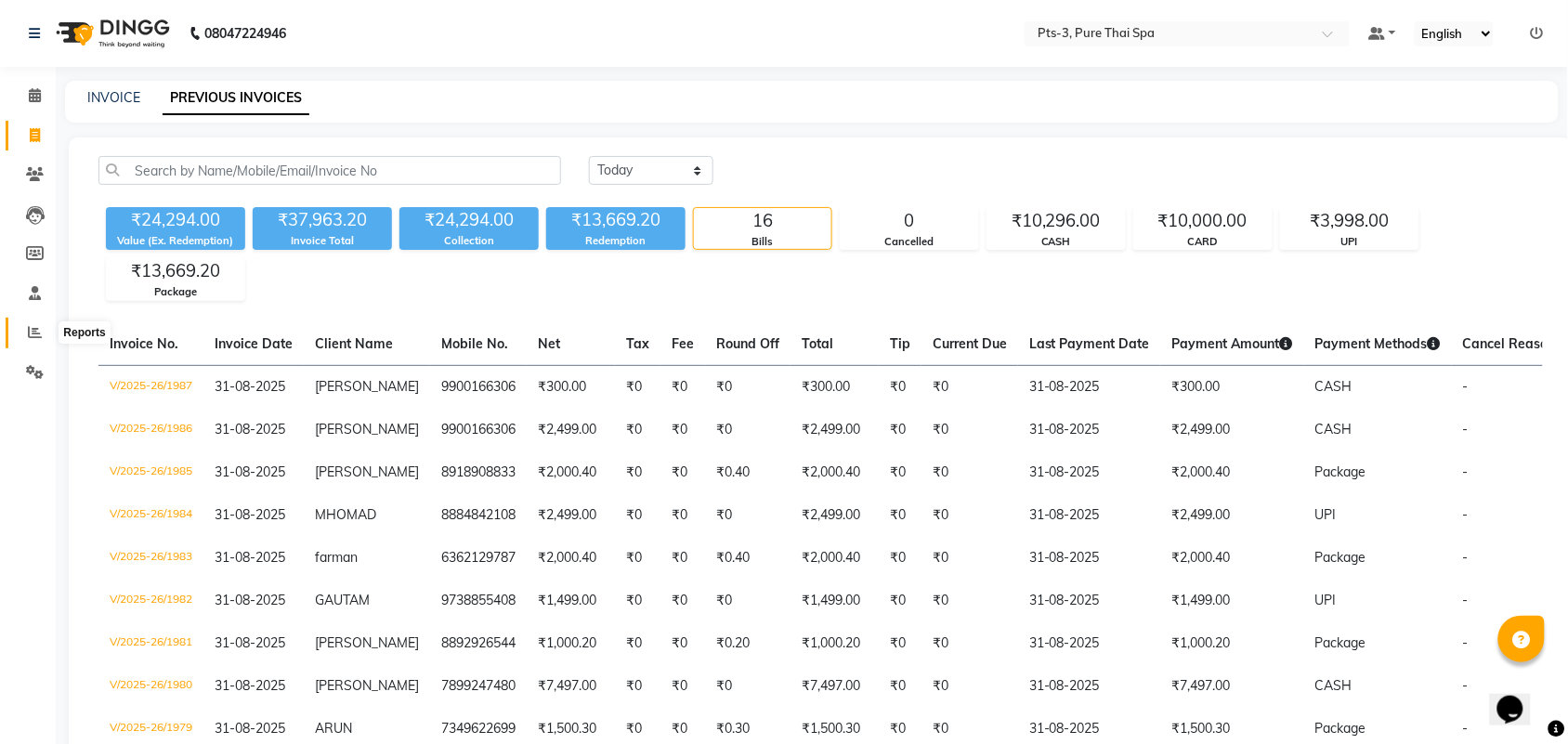
click at [27, 332] on icon at bounding box center [34, 332] width 14 height 14
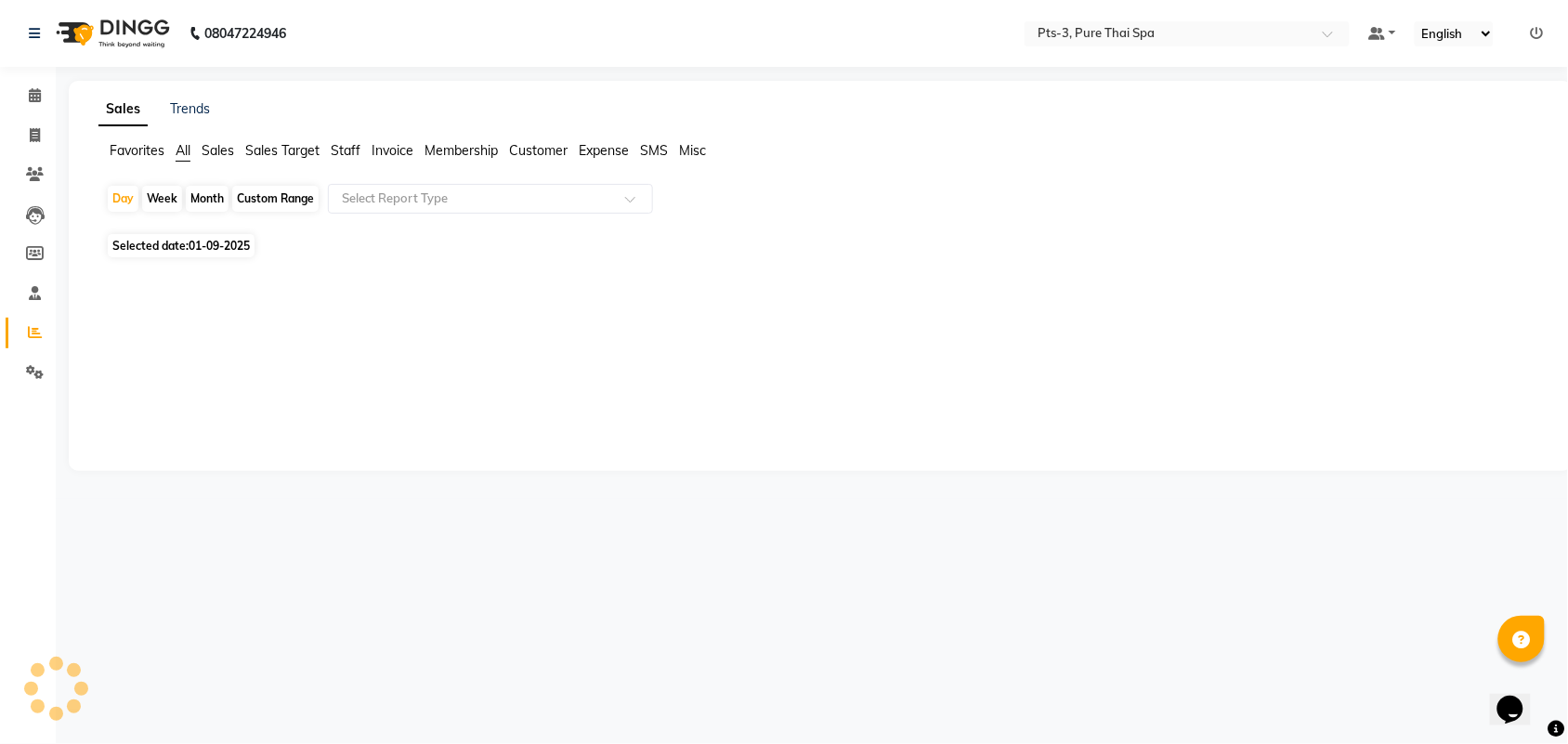
click at [212, 205] on div "Month" at bounding box center [208, 199] width 43 height 26
select select "9"
select select "2025"
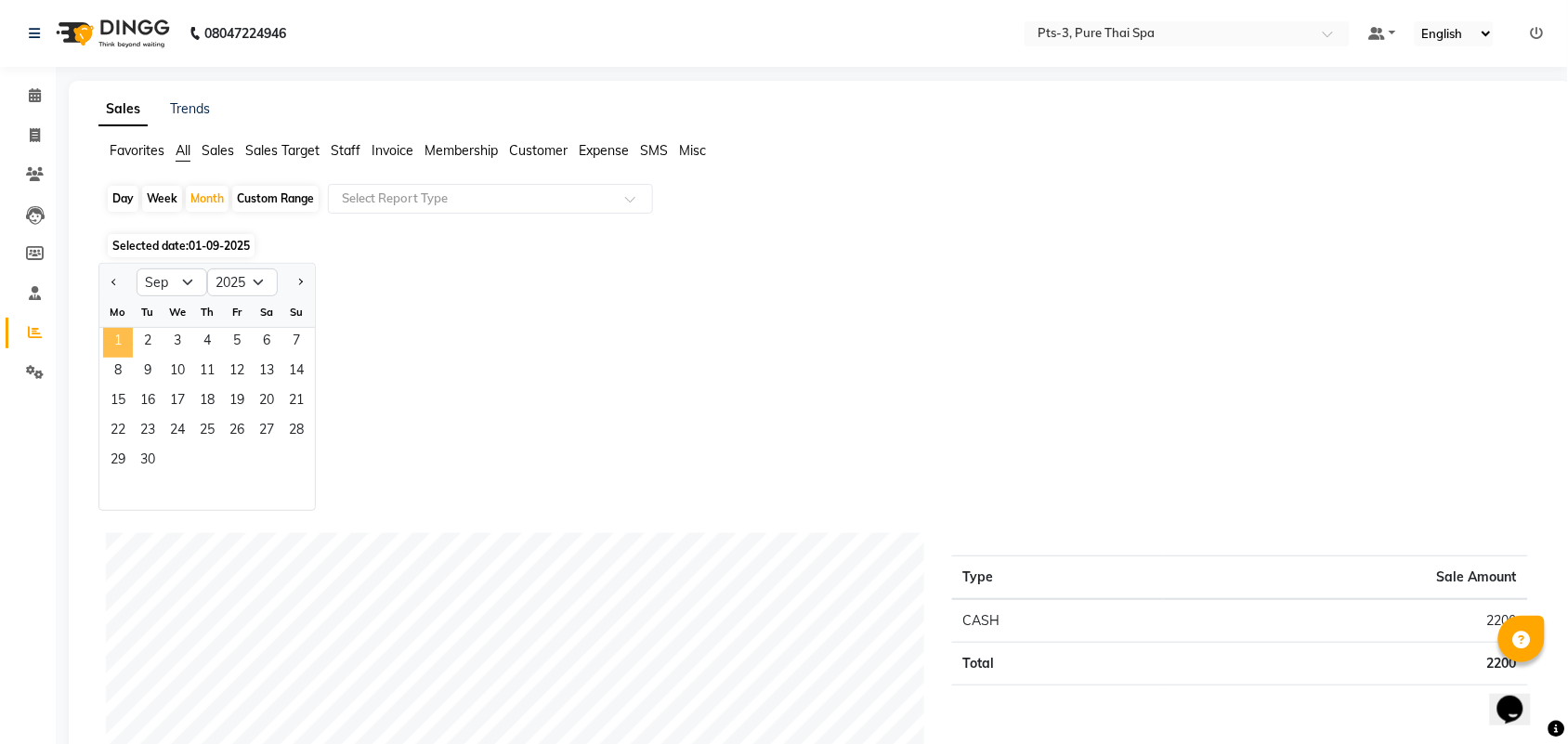
click at [117, 339] on span "1" at bounding box center [118, 343] width 29 height 29
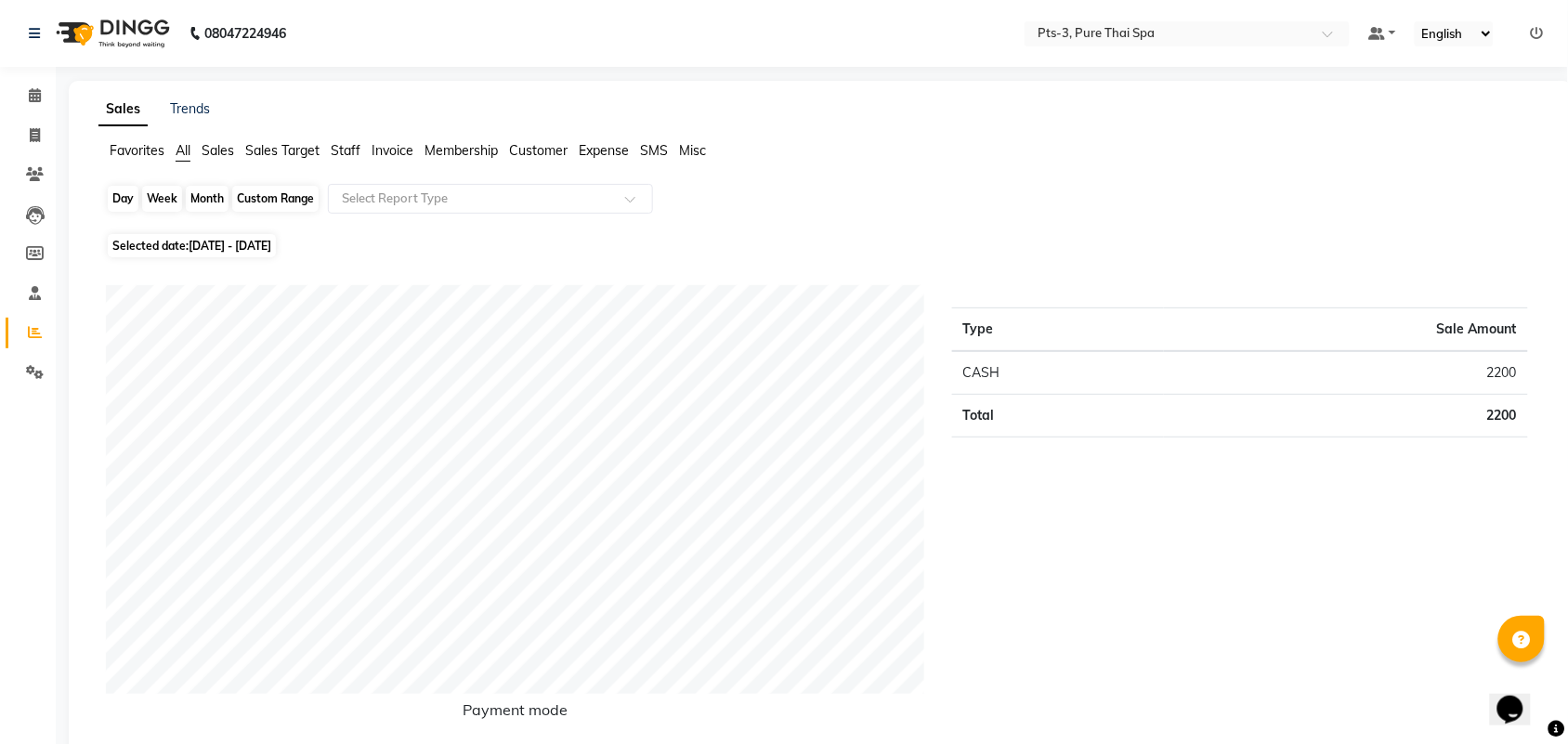
click at [209, 193] on div "Month" at bounding box center [208, 199] width 43 height 26
select select "9"
select select "2025"
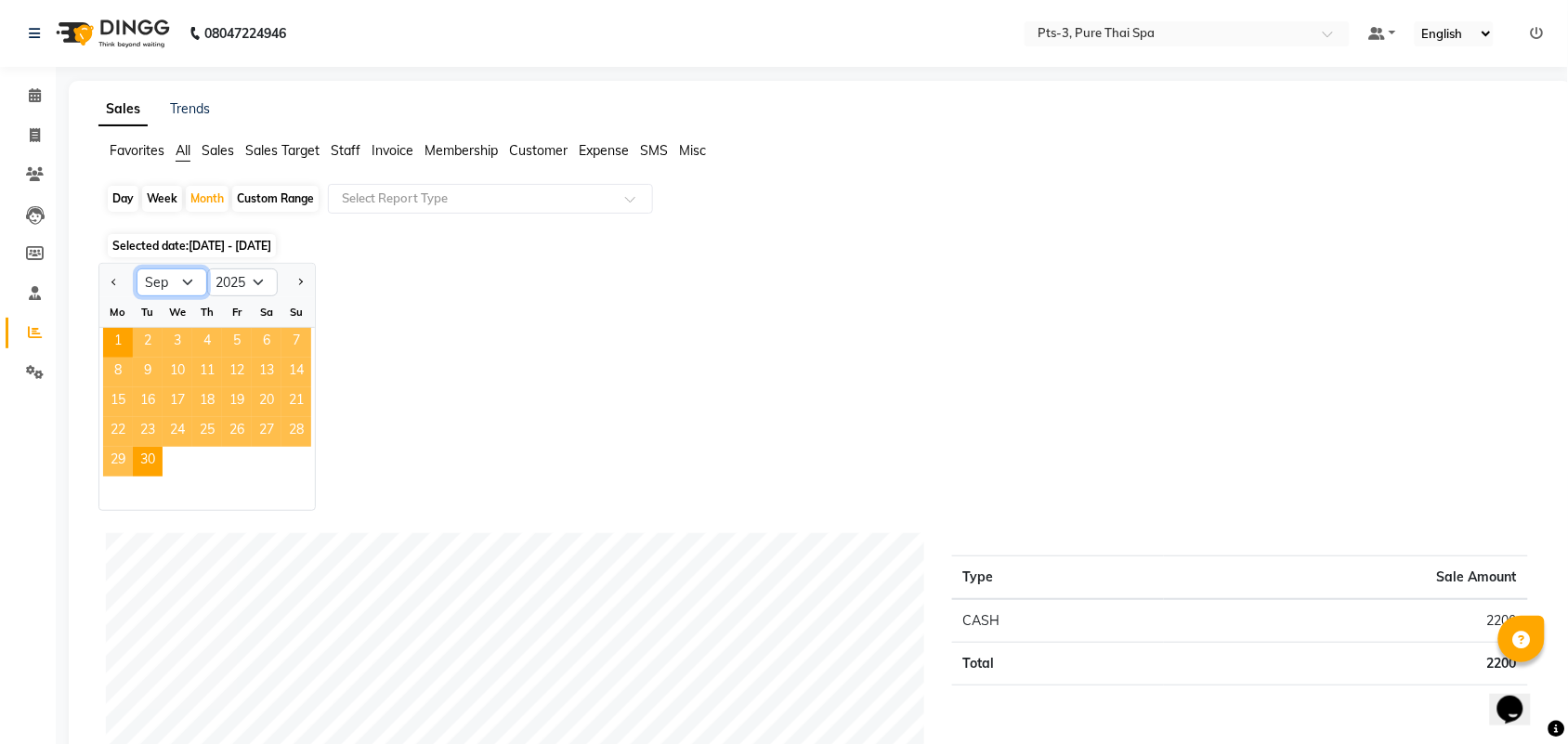
click at [173, 271] on select "Jan Feb Mar Apr May Jun [DATE] Aug Sep Oct Nov Dec" at bounding box center [172, 282] width 71 height 27
select select "8"
click at [136, 270] on select "Jan Feb Mar Apr May Jun [DATE] Aug Sep Oct Nov Dec" at bounding box center [172, 282] width 71 height 27
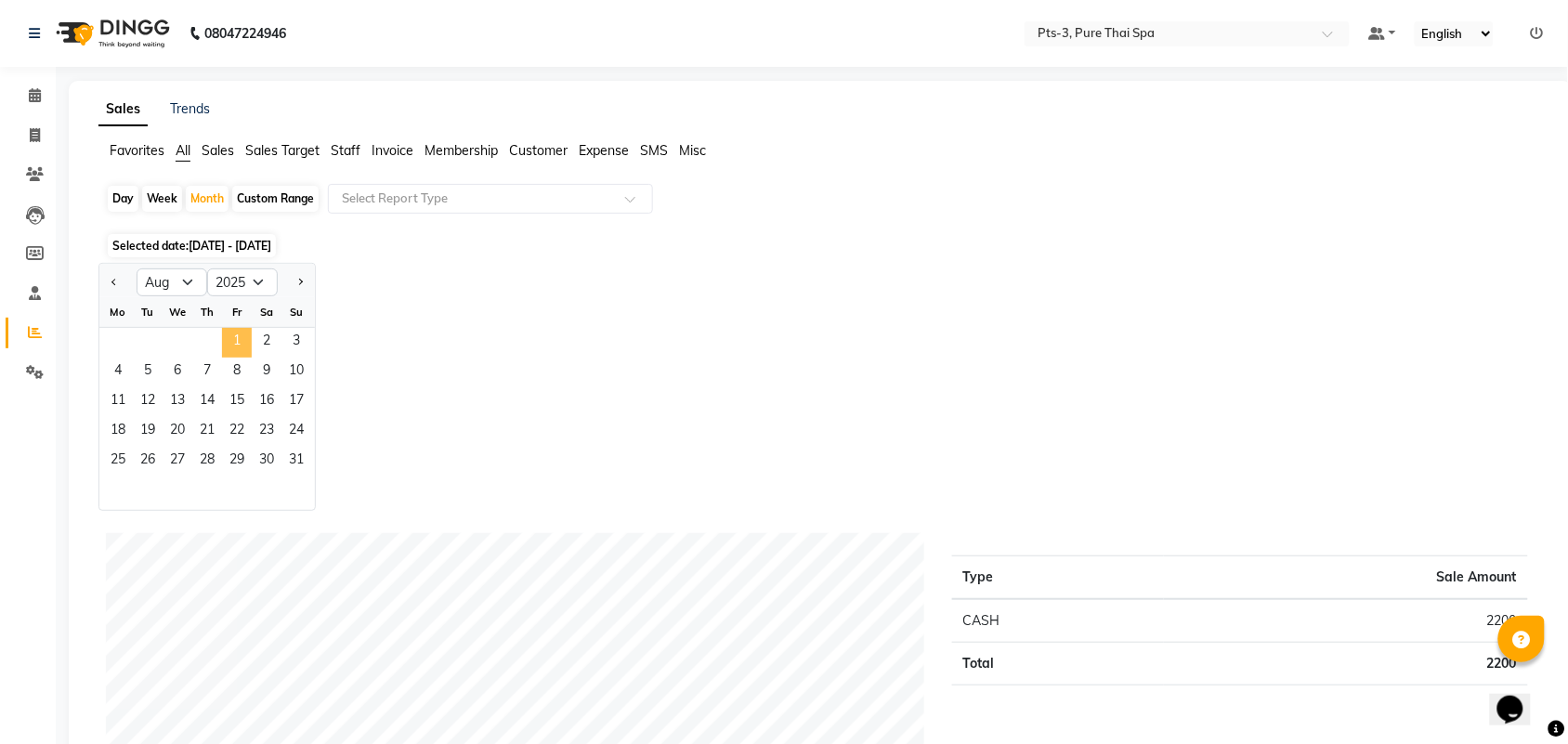
click at [244, 351] on span "1" at bounding box center [237, 343] width 29 height 29
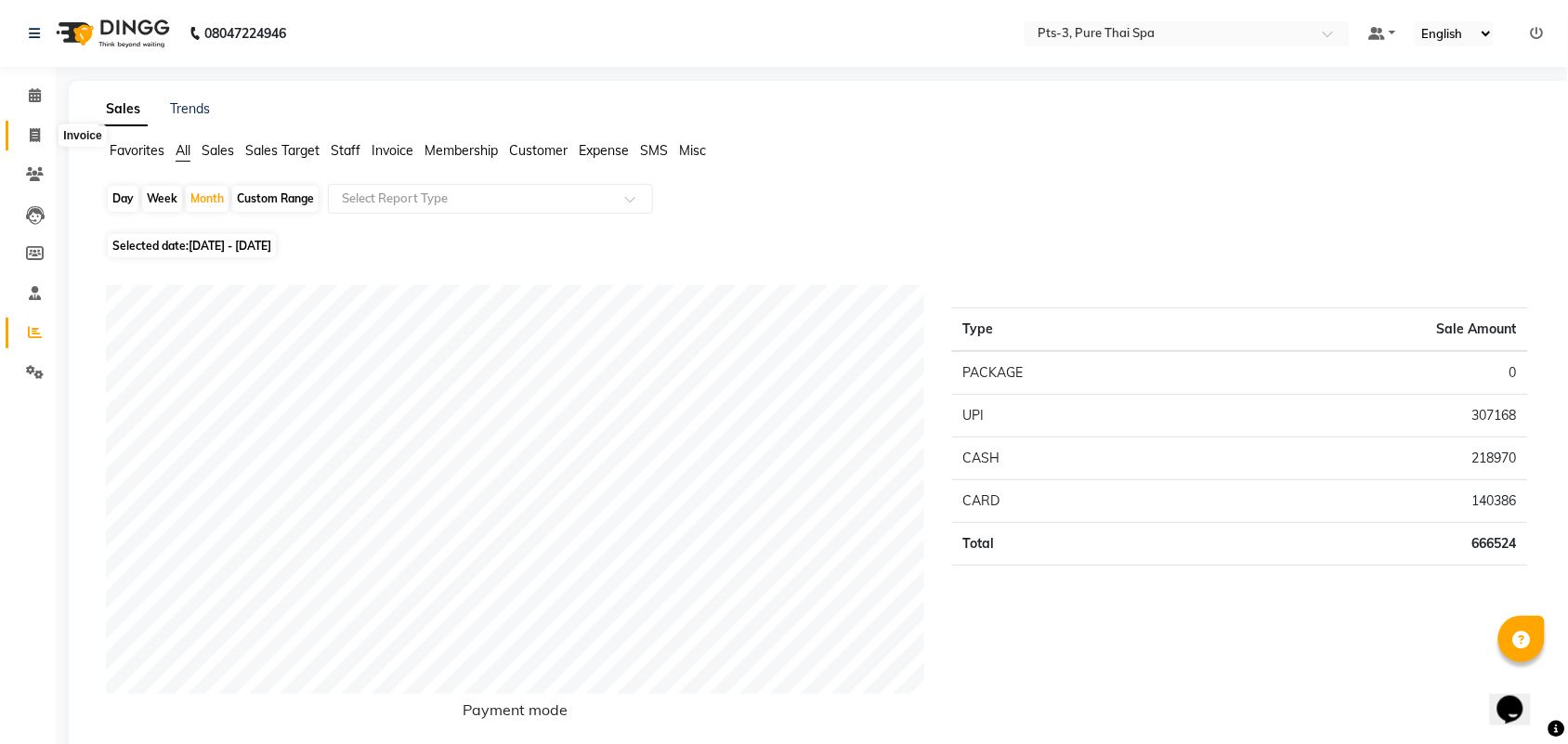
click at [44, 144] on span at bounding box center [34, 136] width 32 height 22
select select "service"
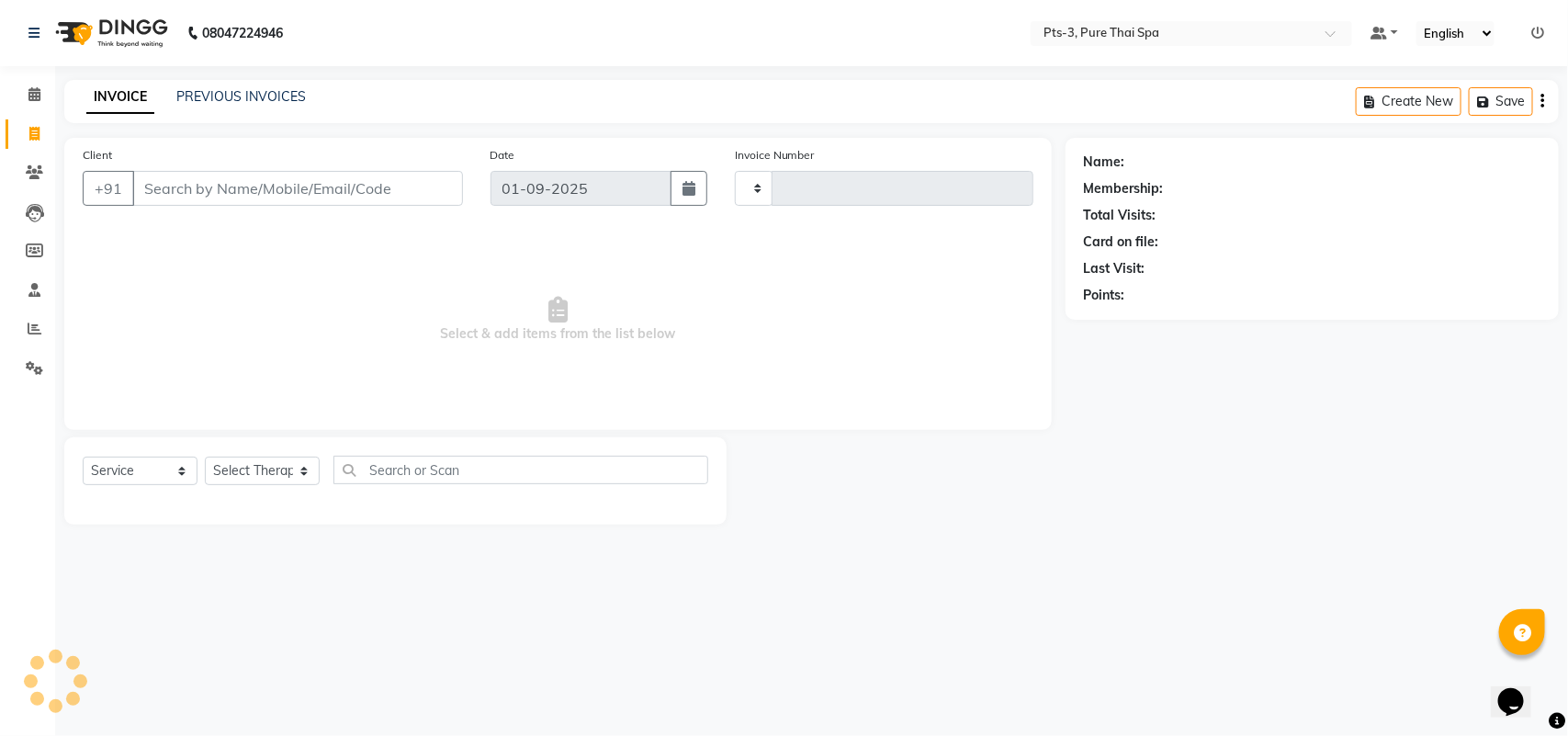
type input "1989"
select select "6461"
click at [198, 95] on link "PREVIOUS INVOICES" at bounding box center [241, 96] width 130 height 16
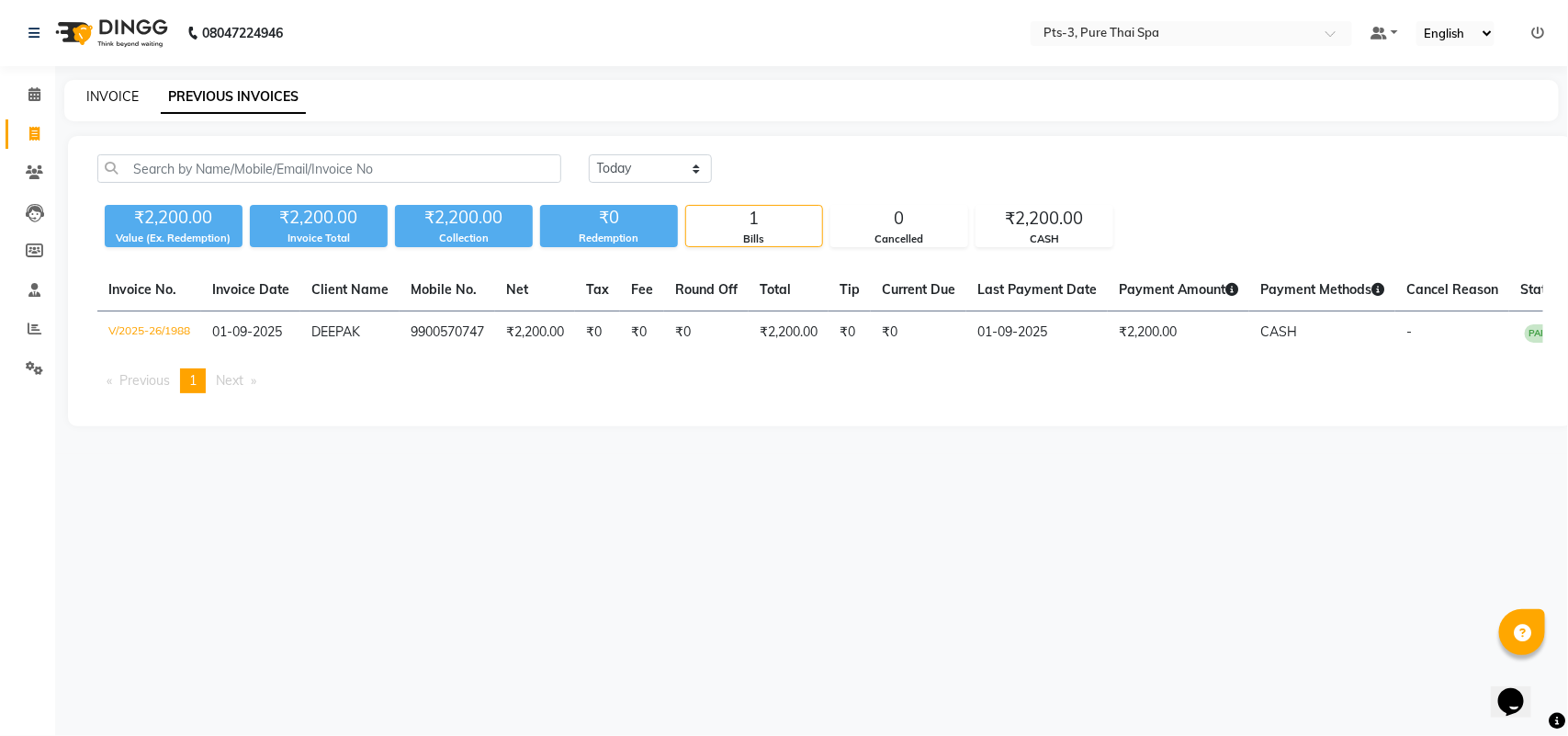
click at [107, 95] on link "INVOICE" at bounding box center [112, 96] width 52 height 16
select select "6461"
select select "service"
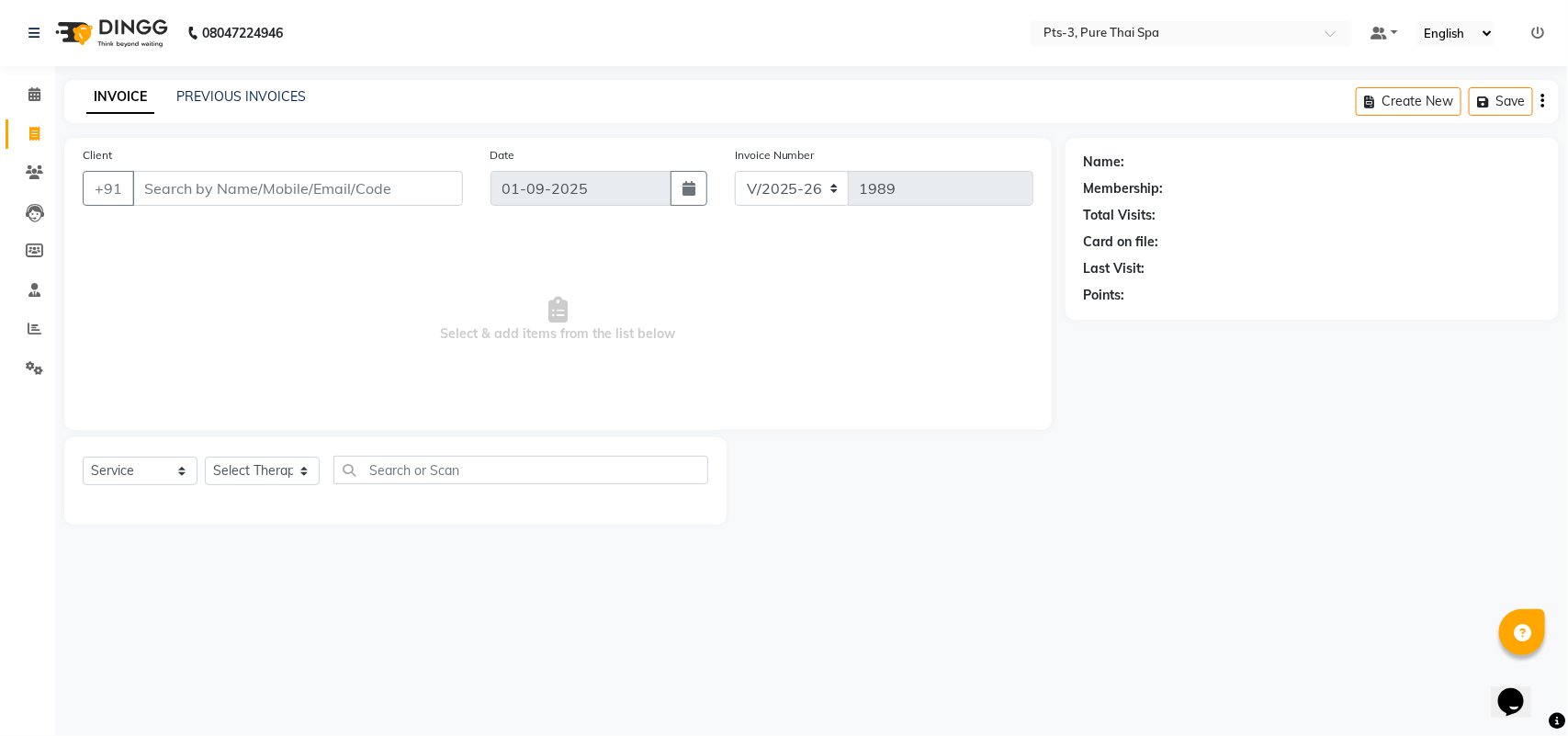
click at [151, 185] on input "Client" at bounding box center [298, 188] width 330 height 35
